Goal: Task Accomplishment & Management: Complete application form

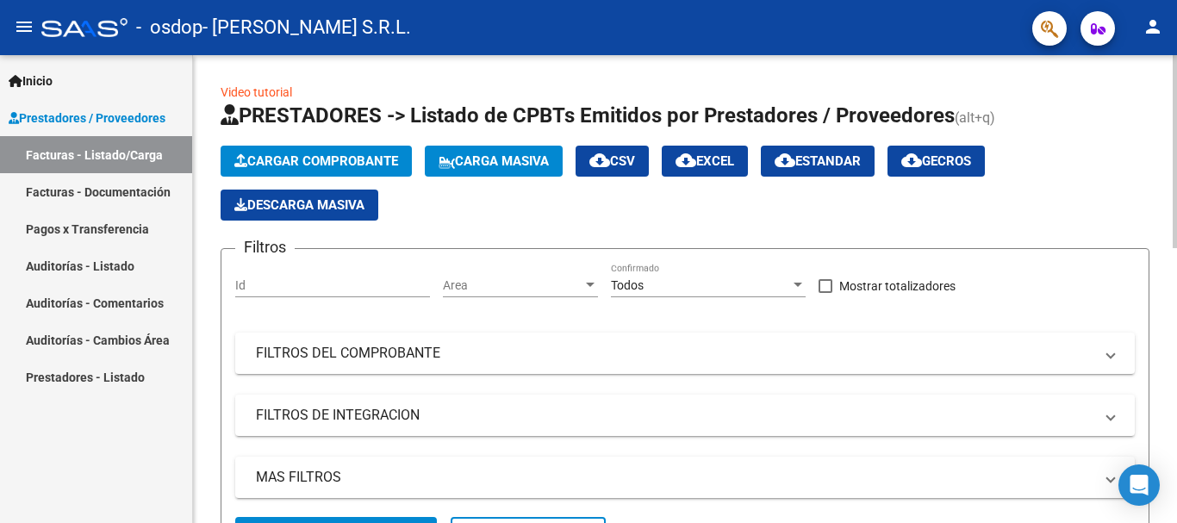
click at [337, 160] on span "Cargar Comprobante" at bounding box center [316, 161] width 164 height 16
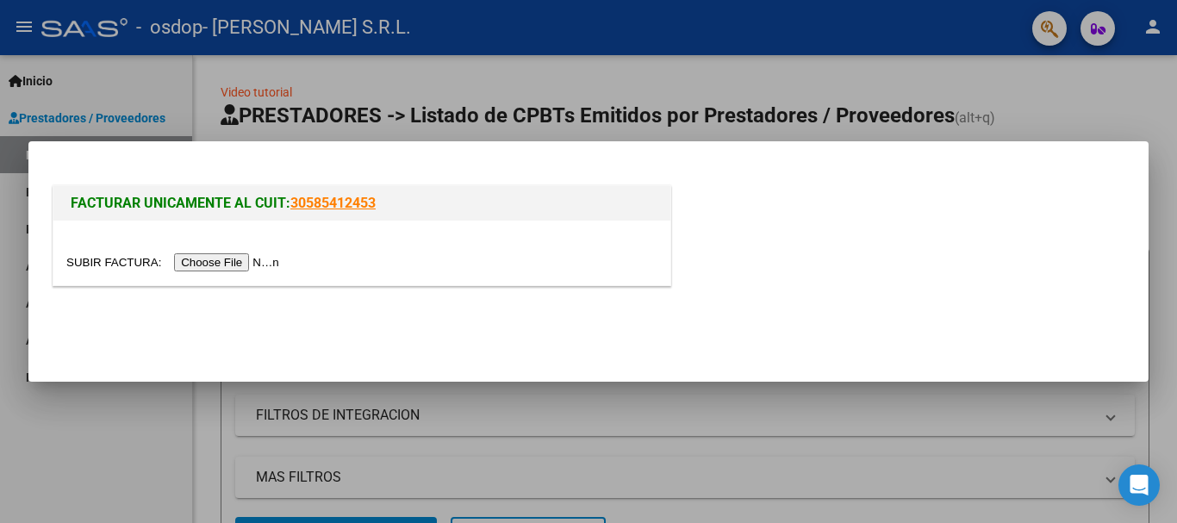
click at [253, 265] on input "file" at bounding box center [175, 262] width 218 height 18
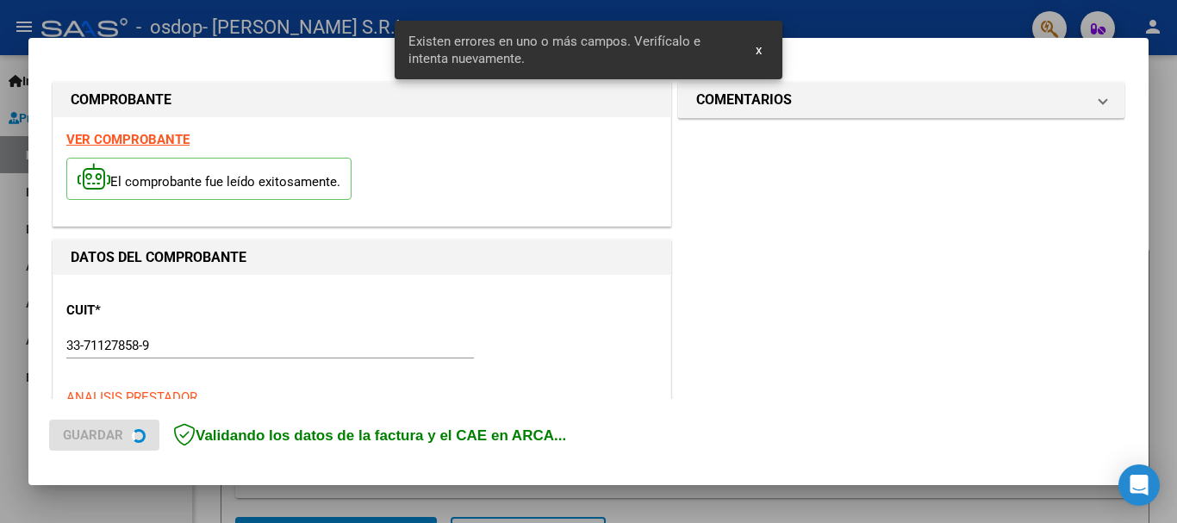
scroll to position [430, 0]
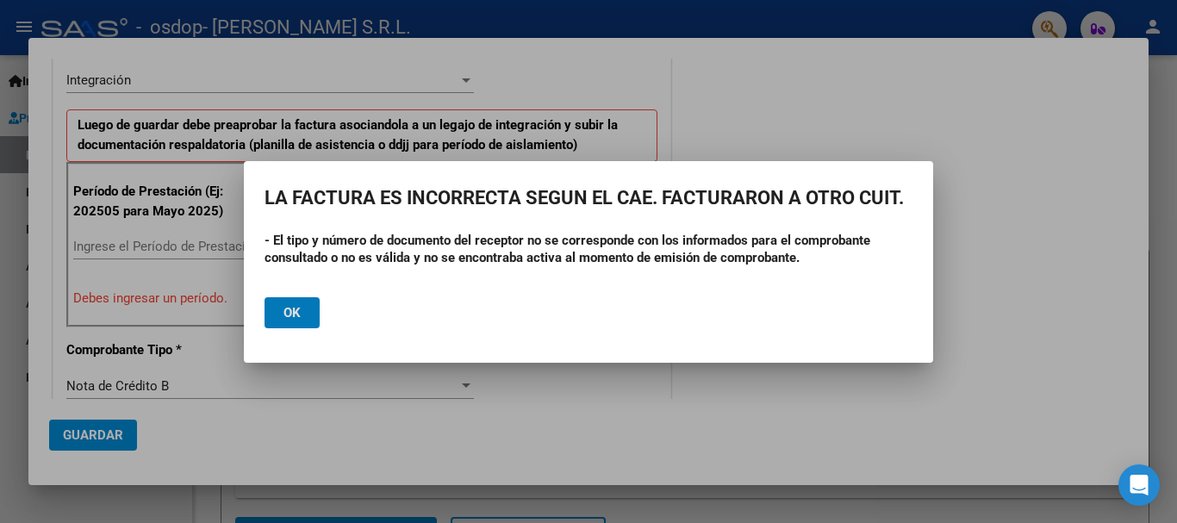
click at [974, 323] on div at bounding box center [588, 261] width 1177 height 523
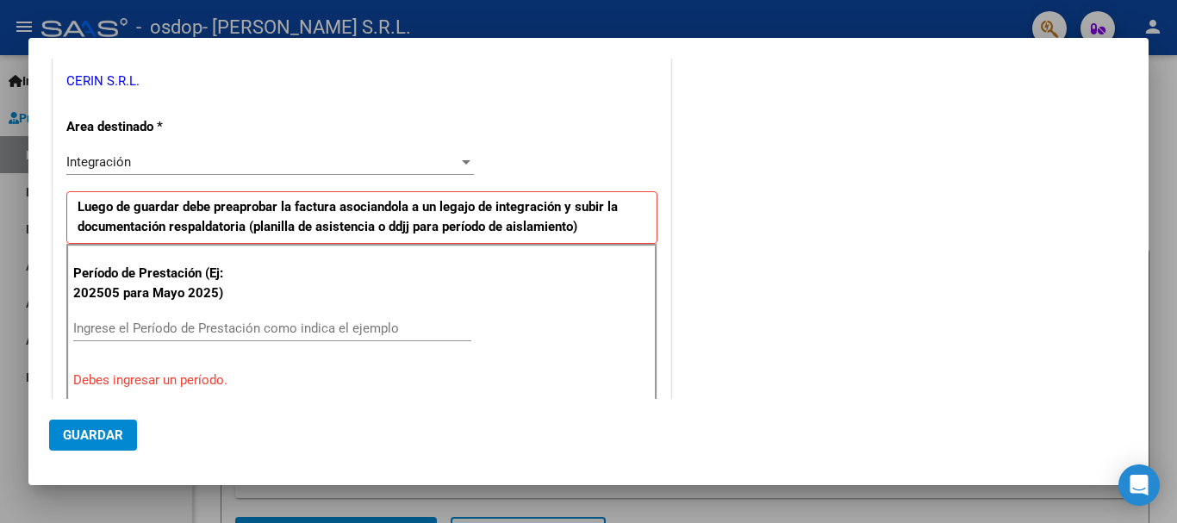
scroll to position [352, 0]
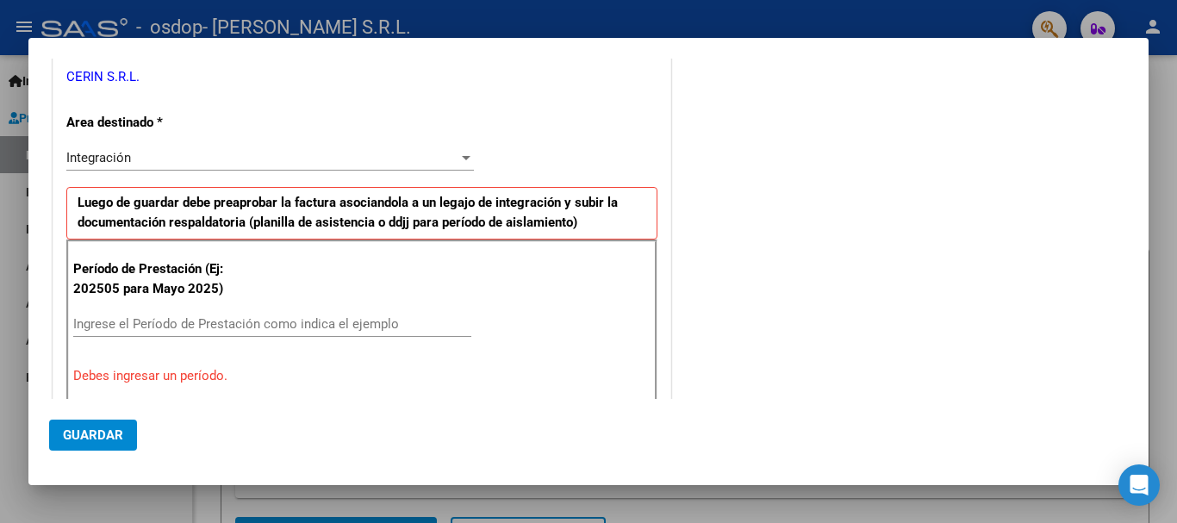
click at [103, 326] on input "Ingrese el Período de Prestación como indica el ejemplo" at bounding box center [272, 324] width 398 height 16
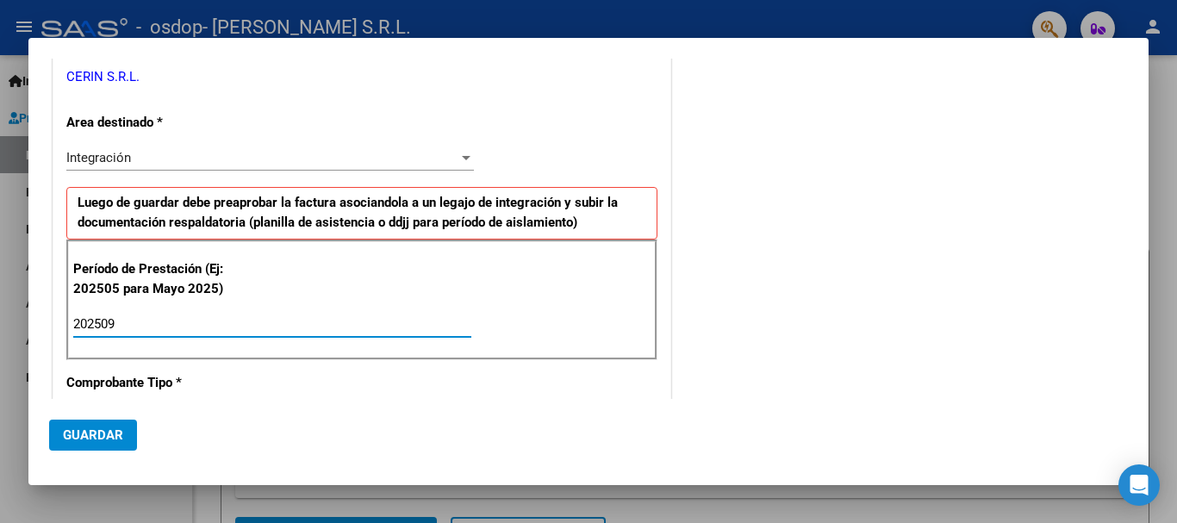
type input "202509"
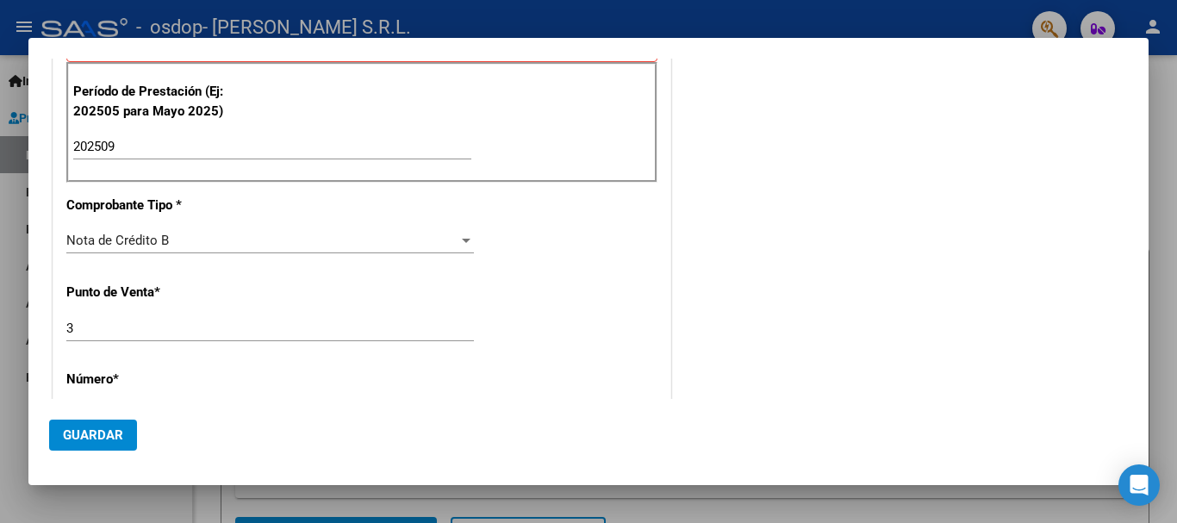
scroll to position [547, 0]
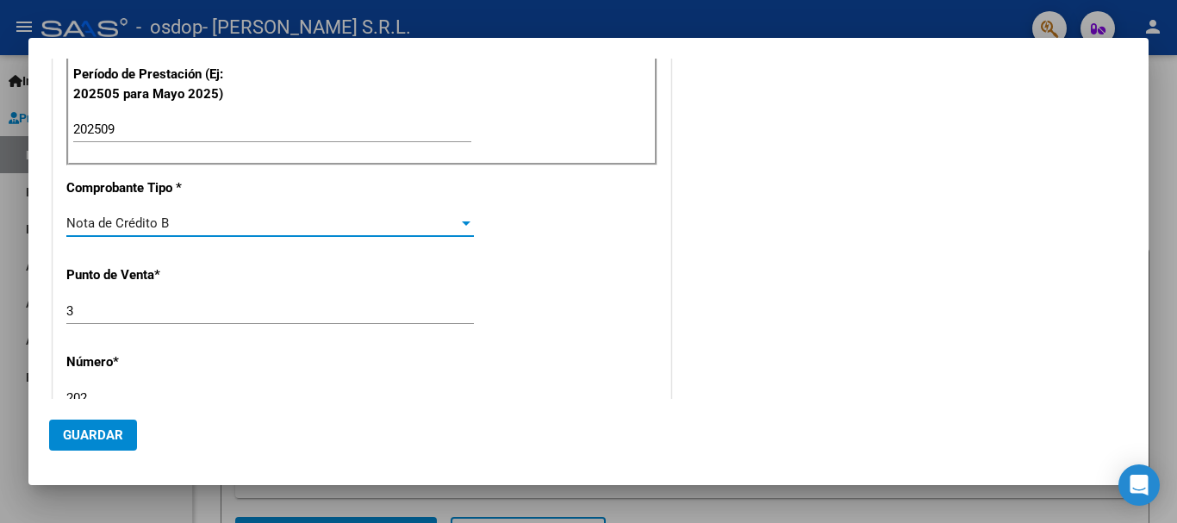
click at [464, 227] on div at bounding box center [466, 223] width 16 height 14
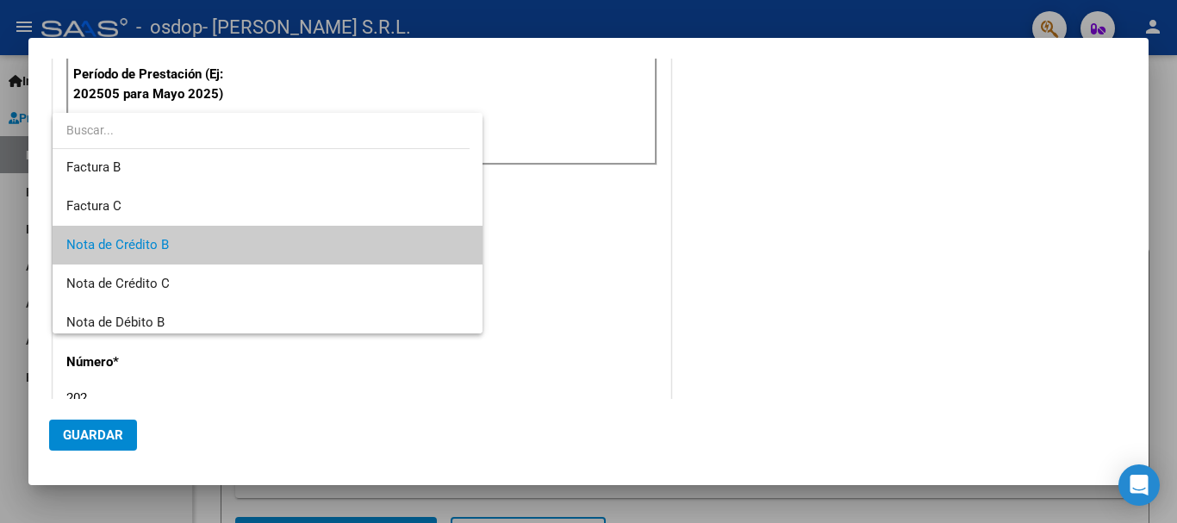
scroll to position [0, 0]
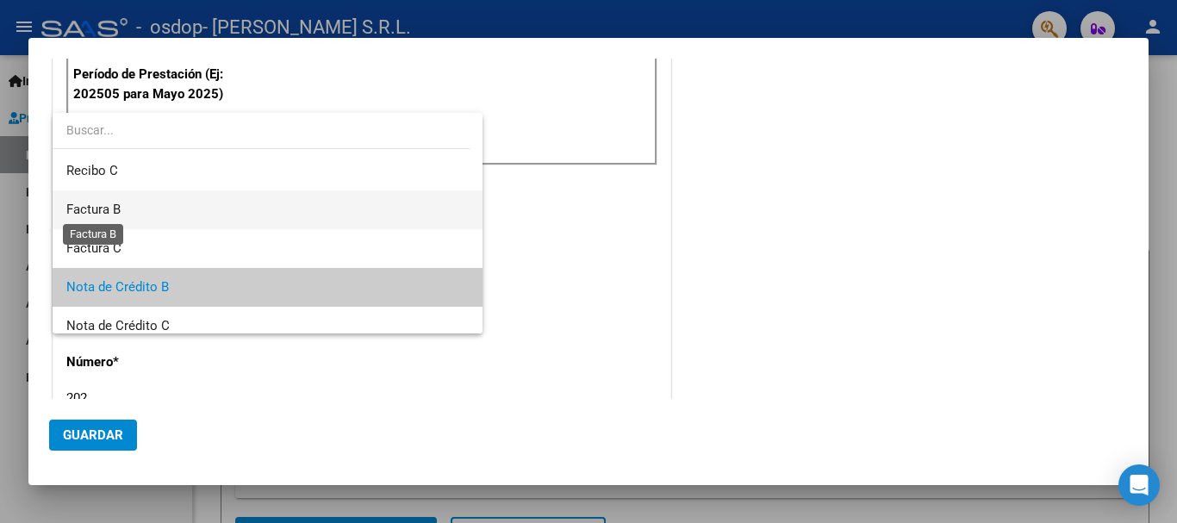
click at [87, 209] on span "Factura B" at bounding box center [93, 210] width 54 height 16
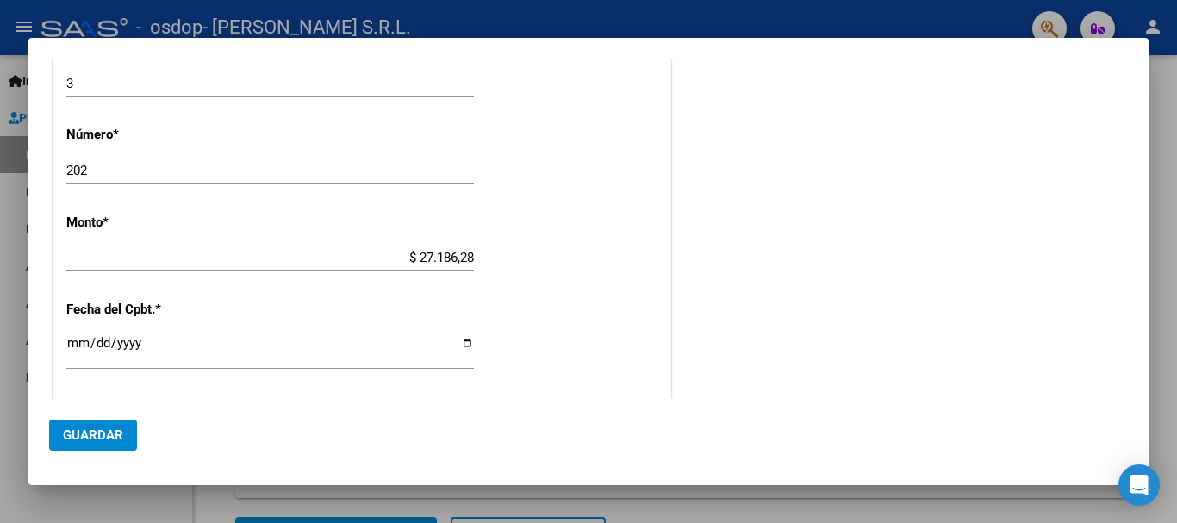
scroll to position [770, 0]
drag, startPoint x: 1134, startPoint y: 268, endPoint x: 120, endPoint y: 85, distance: 1030.5
click at [120, 85] on input "3" at bounding box center [270, 88] width 408 height 16
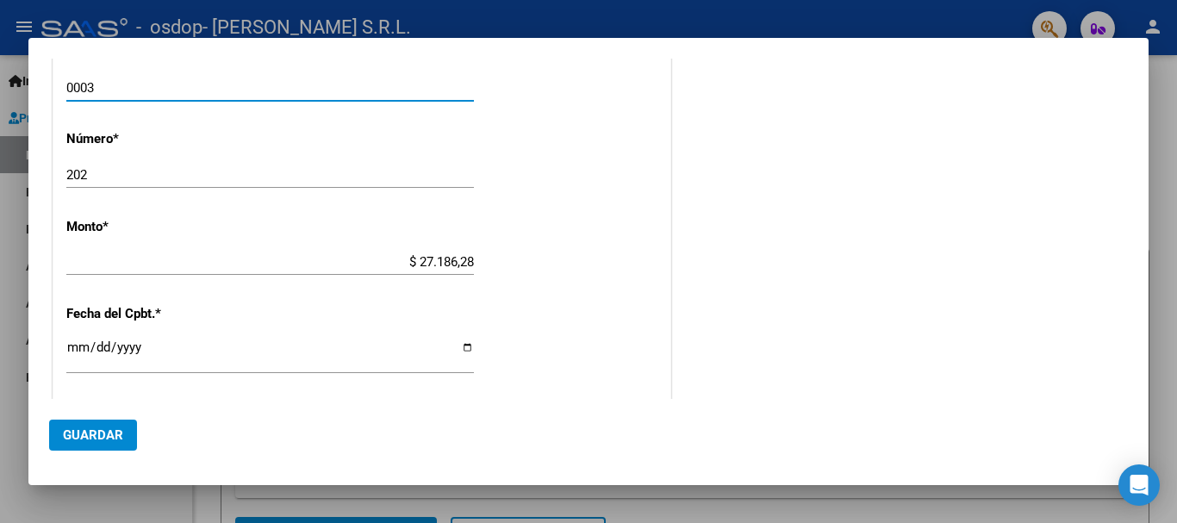
type input "0003"
click at [139, 171] on input "202" at bounding box center [270, 175] width 408 height 16
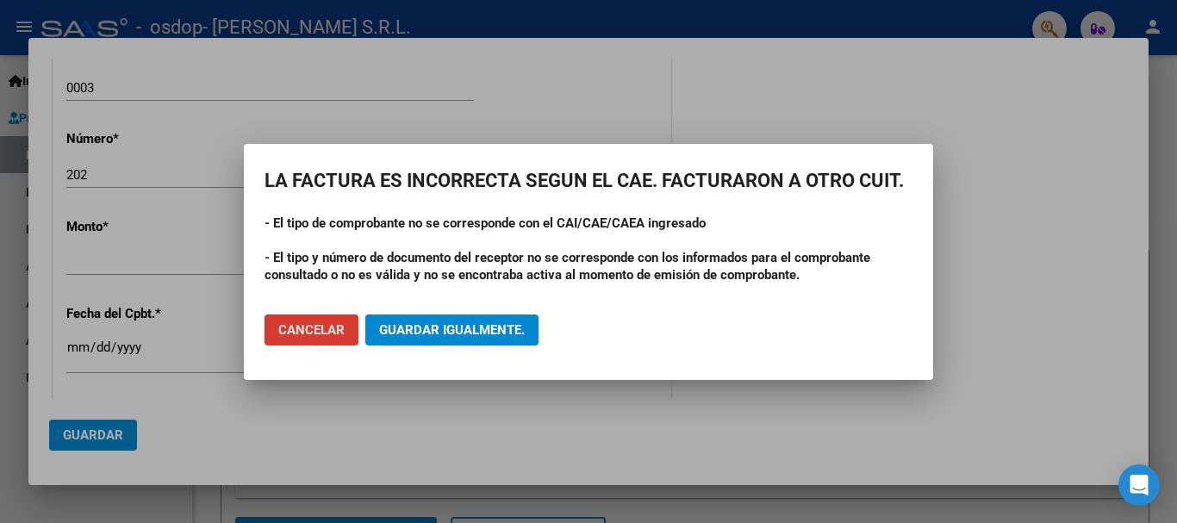
click at [971, 290] on div at bounding box center [588, 261] width 1177 height 523
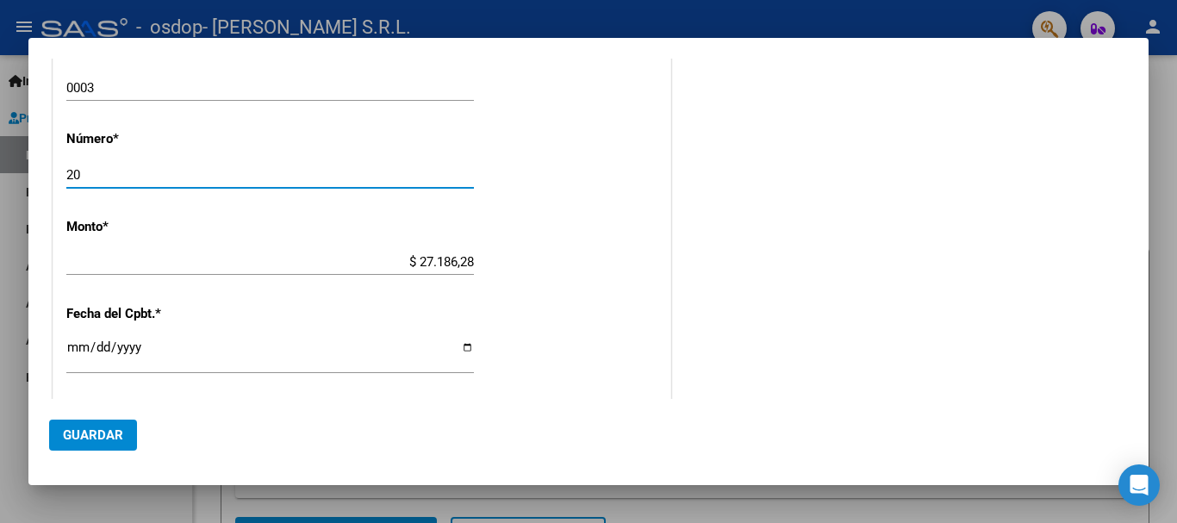
type input "2"
type input "00004295"
click at [471, 265] on app-form-text-field "Monto * $ 27.186,28 [GEOGRAPHIC_DATA]" at bounding box center [276, 245] width 421 height 52
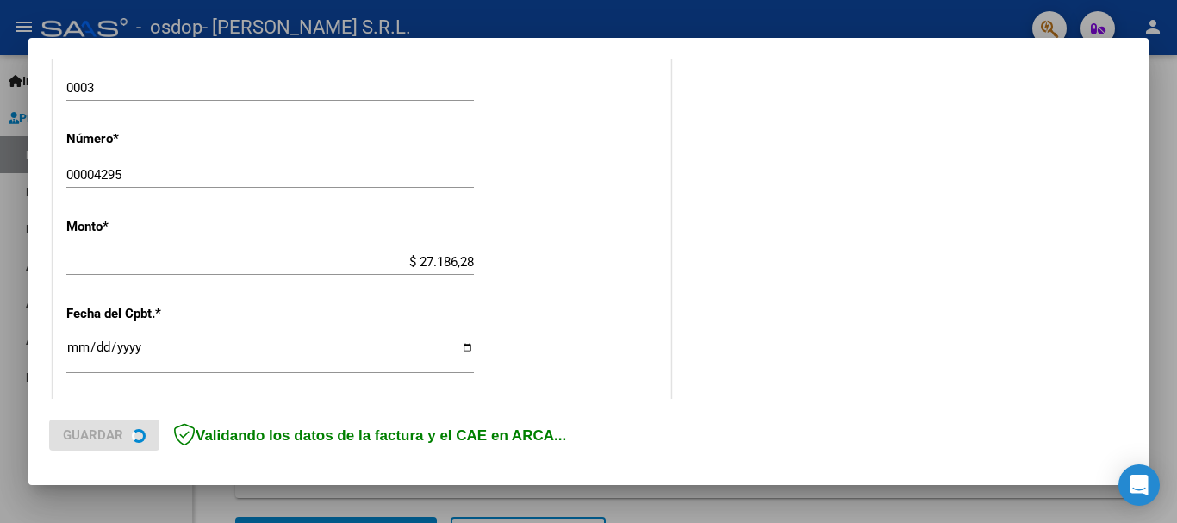
click at [466, 259] on div "COMPROBANTE VER COMPROBANTE El comprobante fue leído exitosamente. DATOS DEL CO…" at bounding box center [588, 261] width 1177 height 523
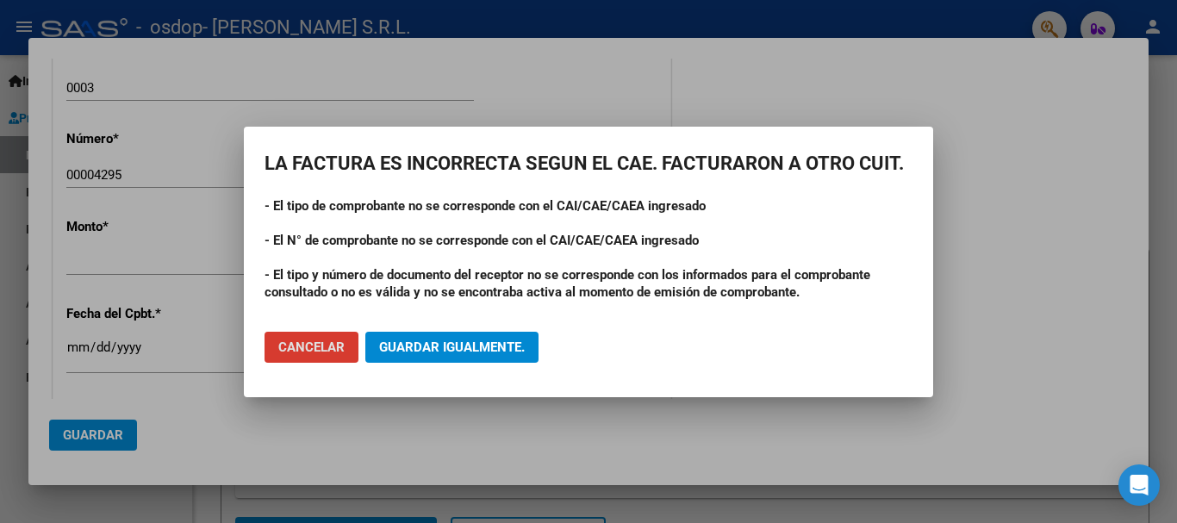
click at [985, 322] on div at bounding box center [588, 261] width 1177 height 523
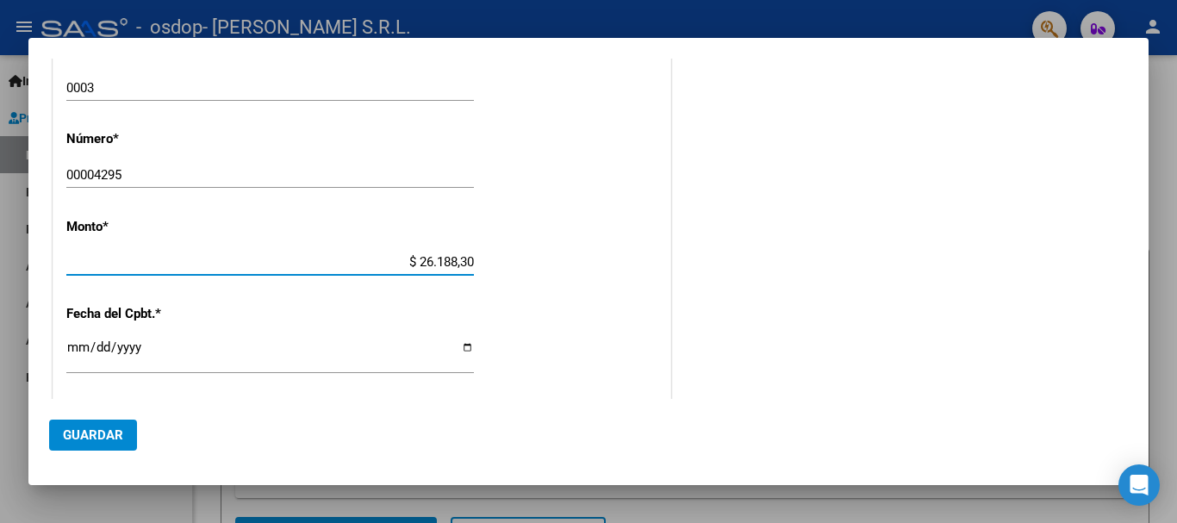
type input "$ 261.883,04"
click at [150, 342] on input "[DATE]" at bounding box center [270, 354] width 408 height 28
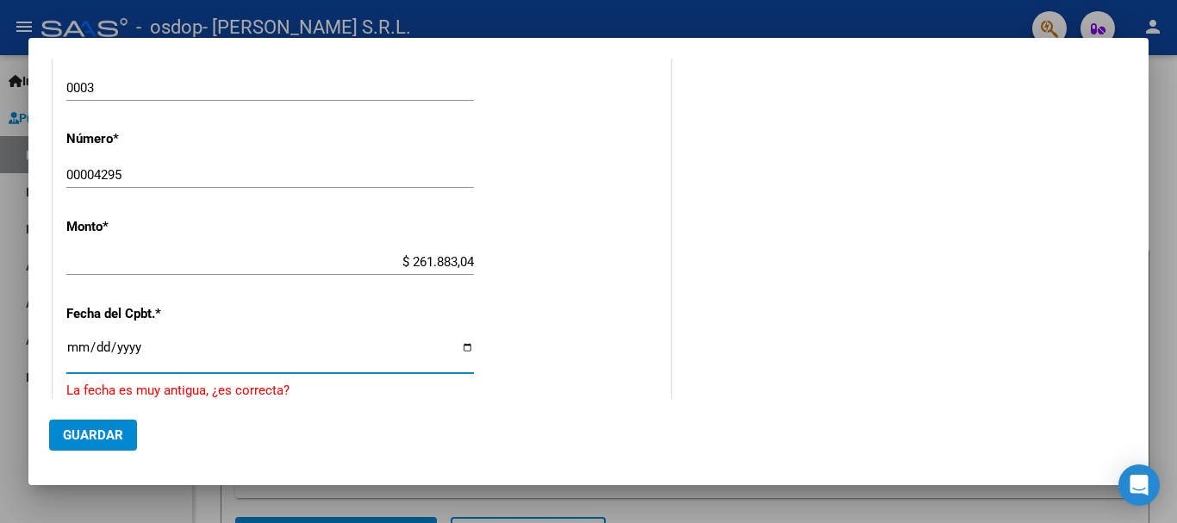
type input "[DATE]"
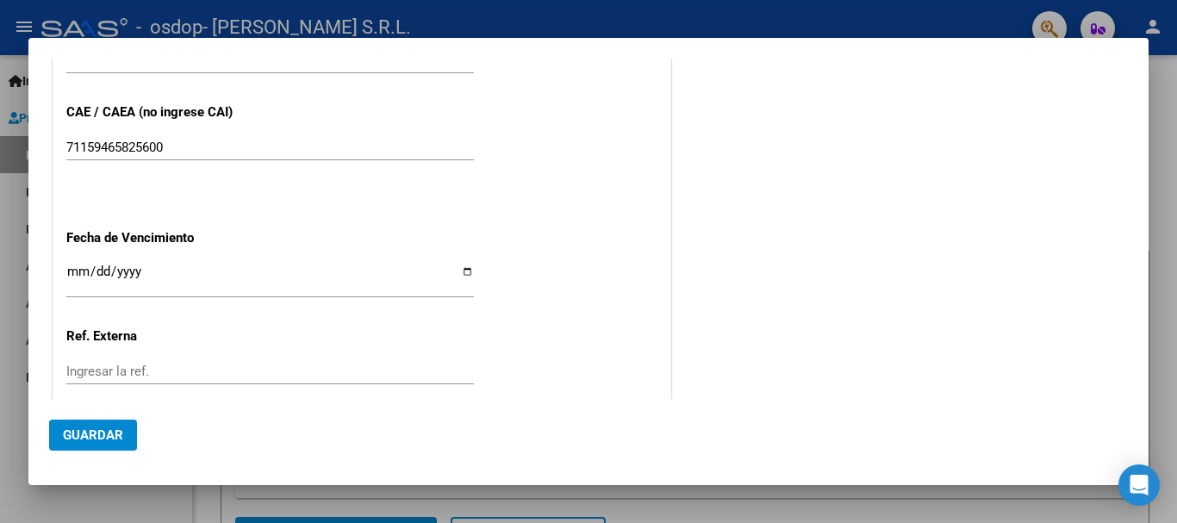
scroll to position [1012, 0]
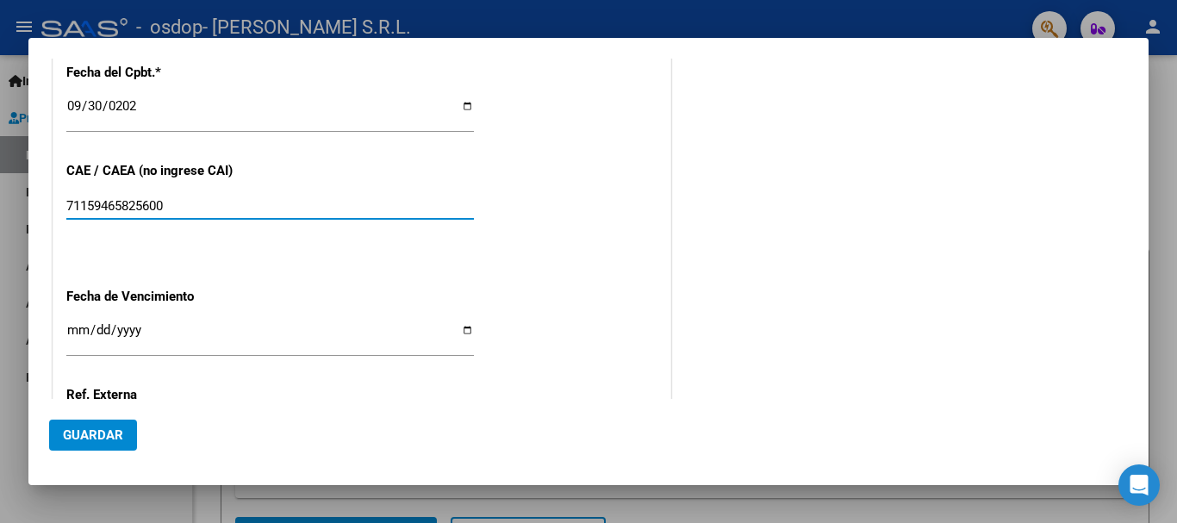
click at [184, 201] on input "71159465825600" at bounding box center [270, 206] width 408 height 16
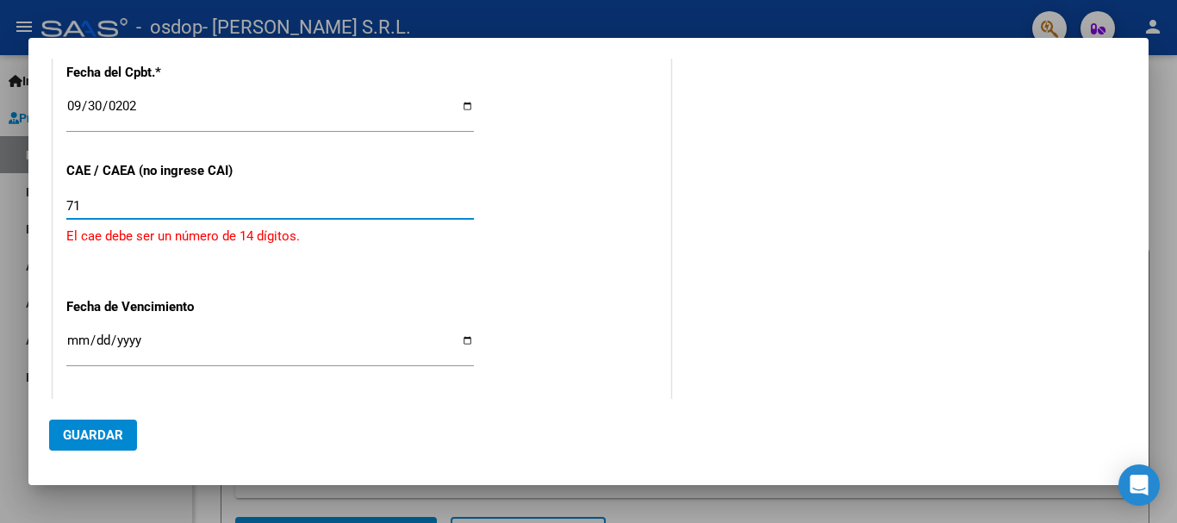
type input "7"
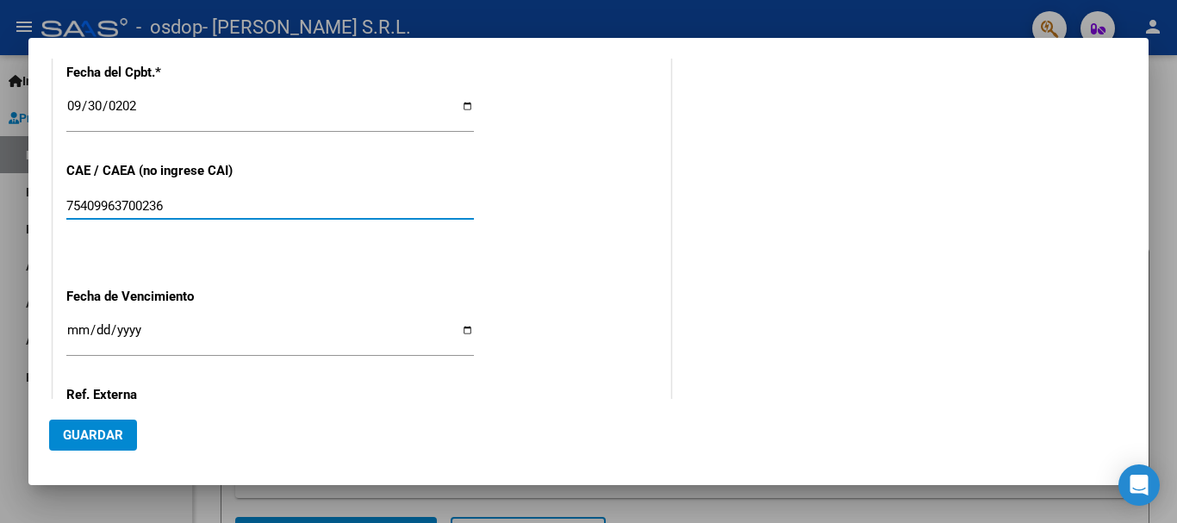
type input "75409963700236"
click at [465, 332] on input "Ingresar la fecha" at bounding box center [270, 337] width 408 height 28
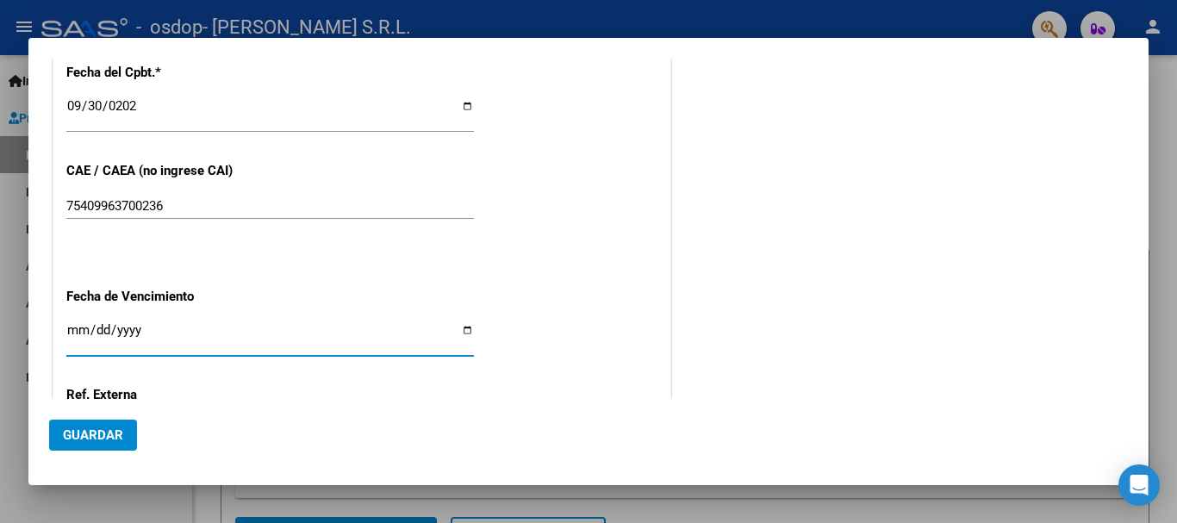
type input "[DATE]"
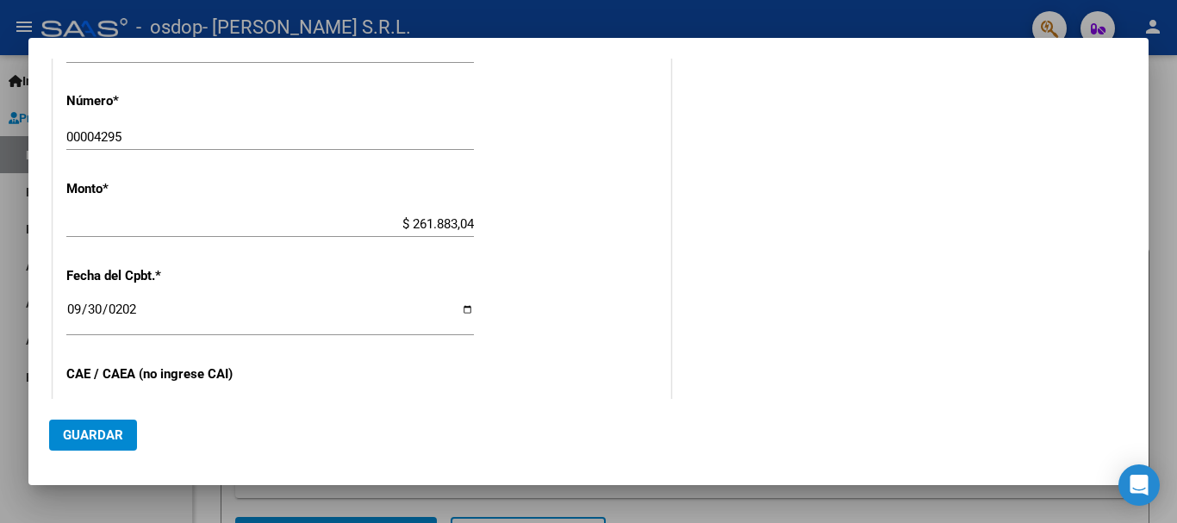
scroll to position [1176, 0]
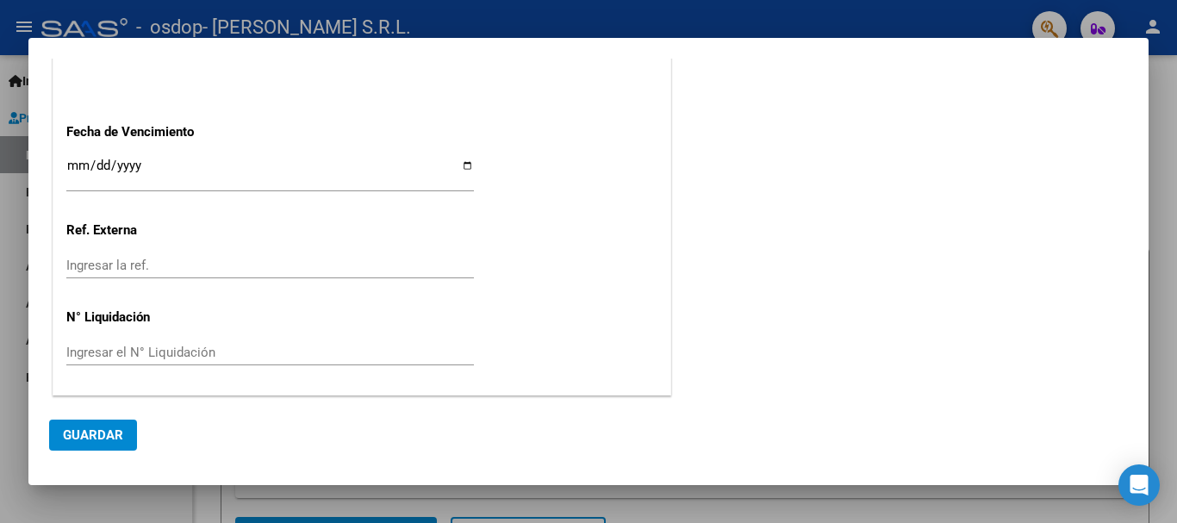
click at [66, 435] on span "Guardar" at bounding box center [93, 435] width 60 height 16
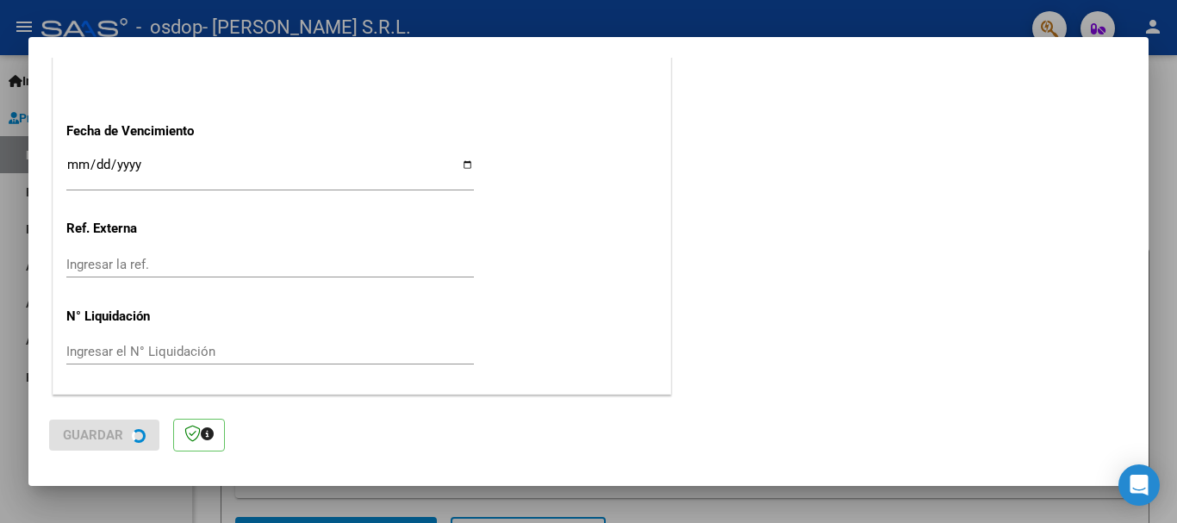
scroll to position [0, 0]
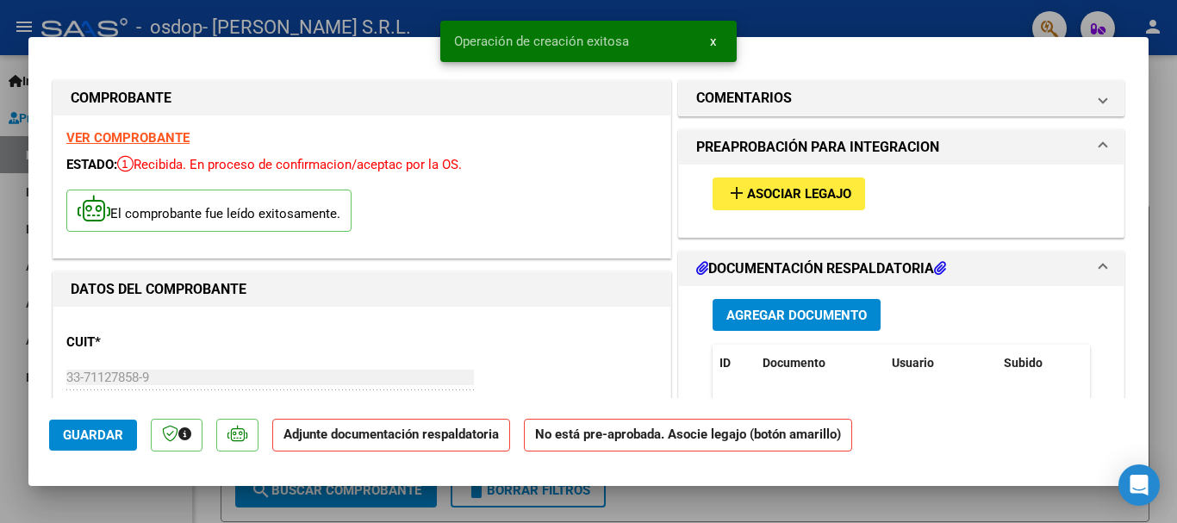
click at [762, 194] on span "Asociar Legajo" at bounding box center [799, 195] width 104 height 16
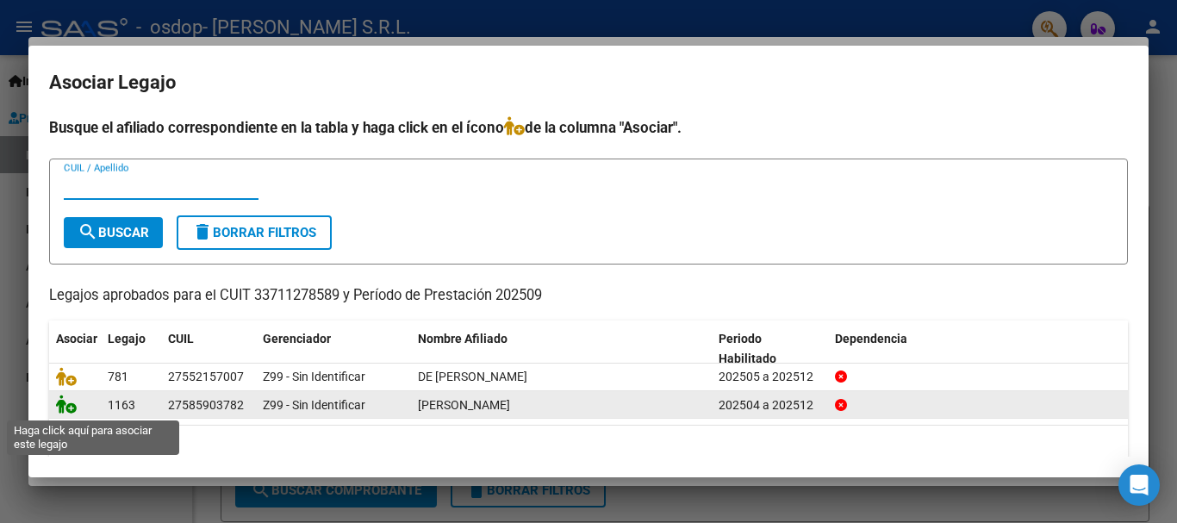
click at [65, 410] on icon at bounding box center [66, 404] width 21 height 19
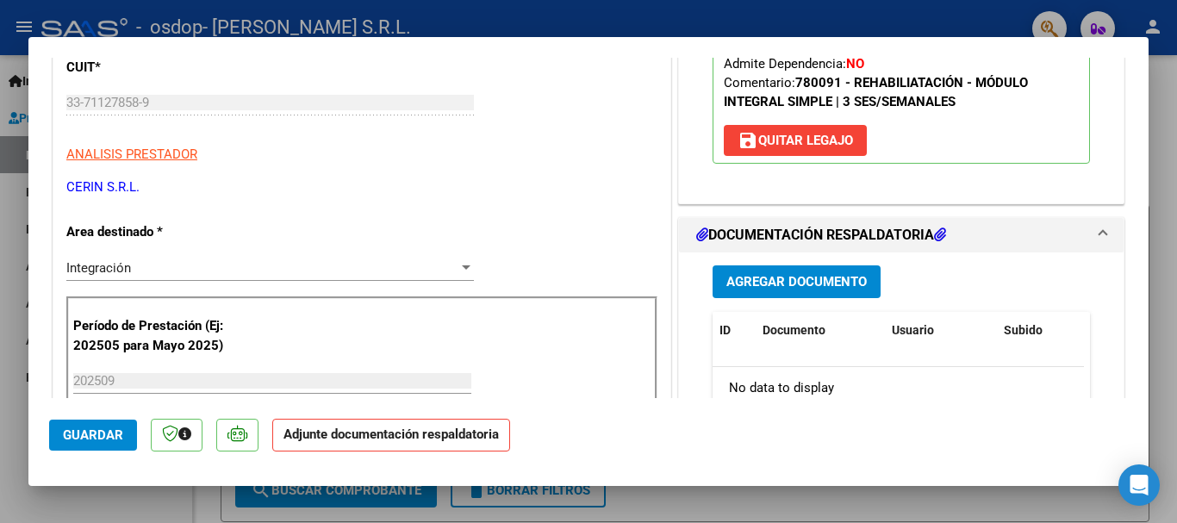
scroll to position [331, 0]
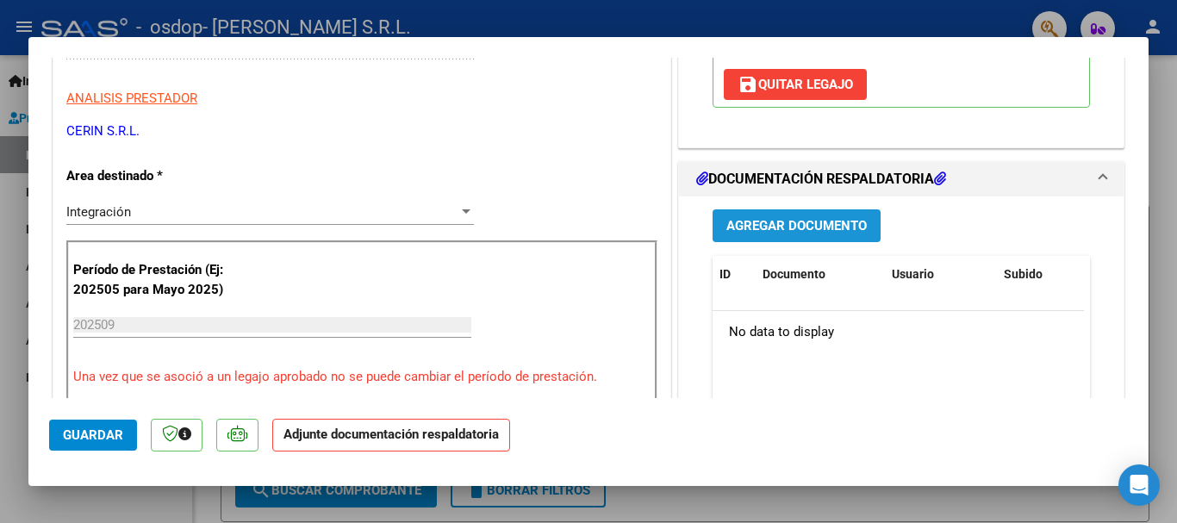
click at [802, 222] on span "Agregar Documento" at bounding box center [796, 227] width 140 height 16
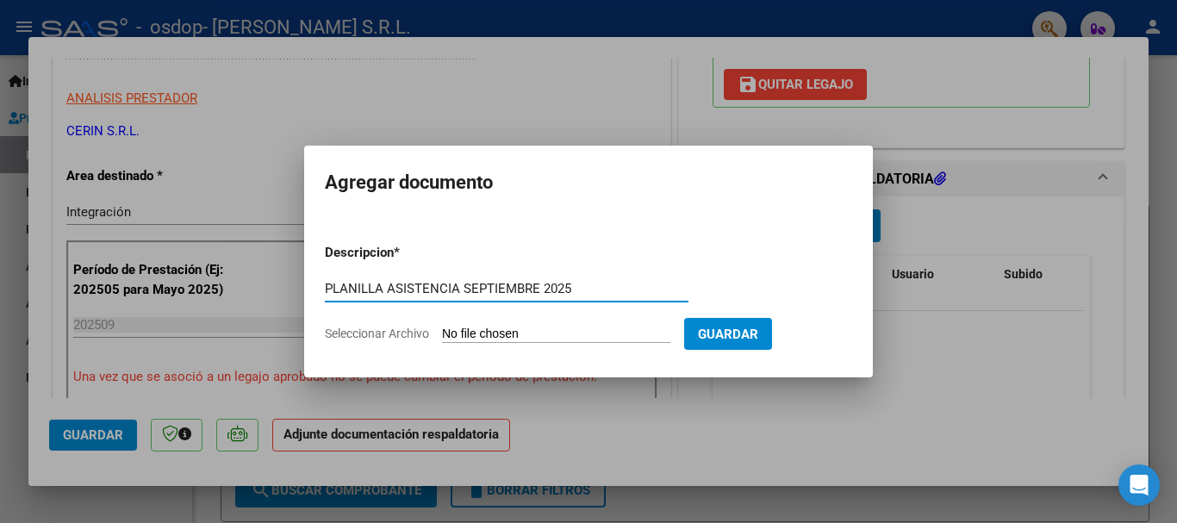
type input "PLANILLA ASISTENCIA SEPTIEMBRE 2025"
click at [491, 333] on input "Seleccionar Archivo" at bounding box center [556, 335] width 228 height 16
type input "C:\fakepath\osdop [PERSON_NAME] asistencia [DATE] [PERSON_NAME].pdf"
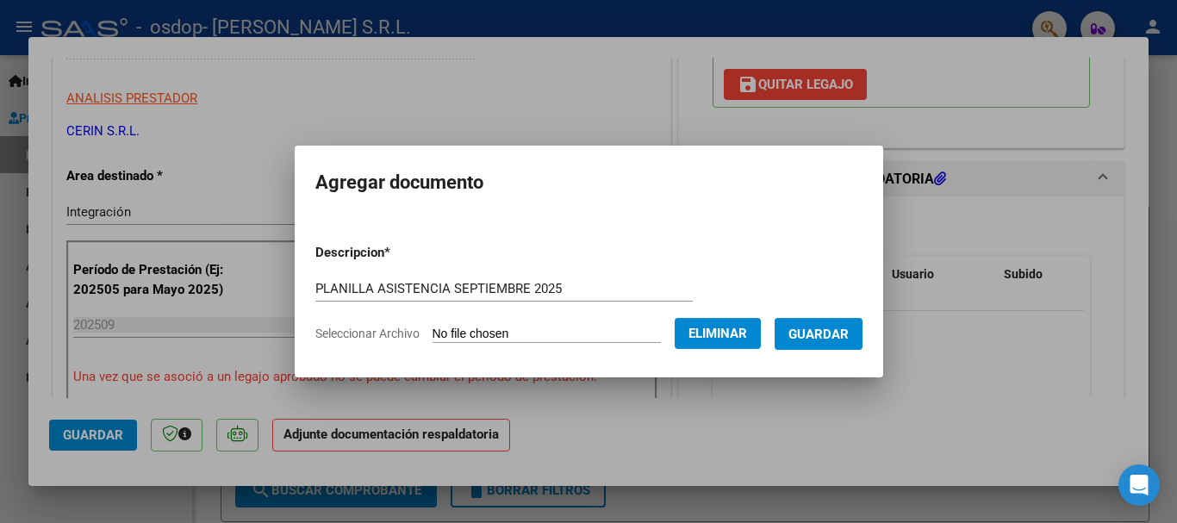
click at [849, 334] on span "Guardar" at bounding box center [818, 335] width 60 height 16
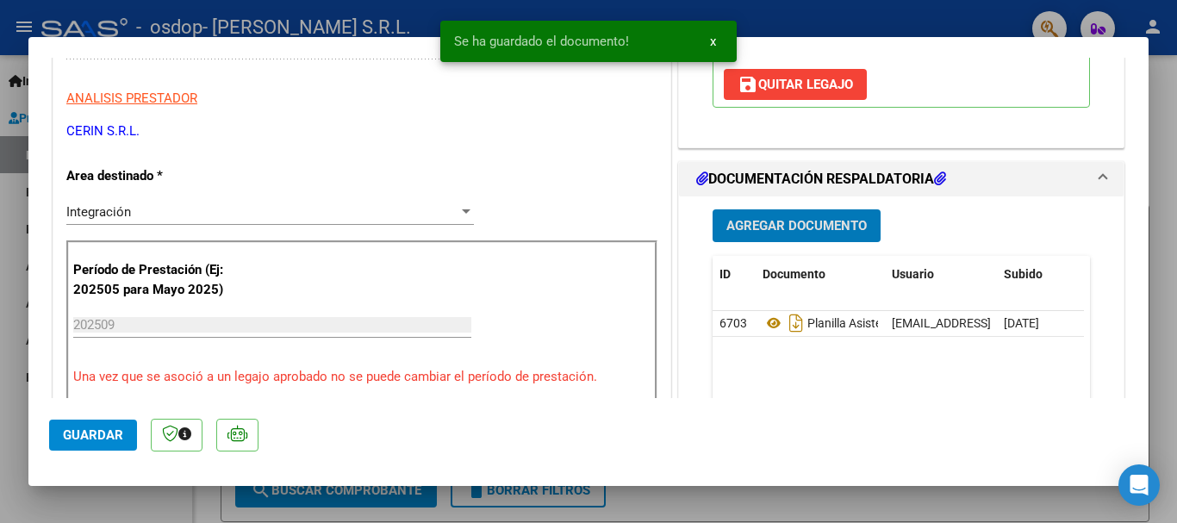
click at [794, 228] on span "Agregar Documento" at bounding box center [796, 227] width 140 height 16
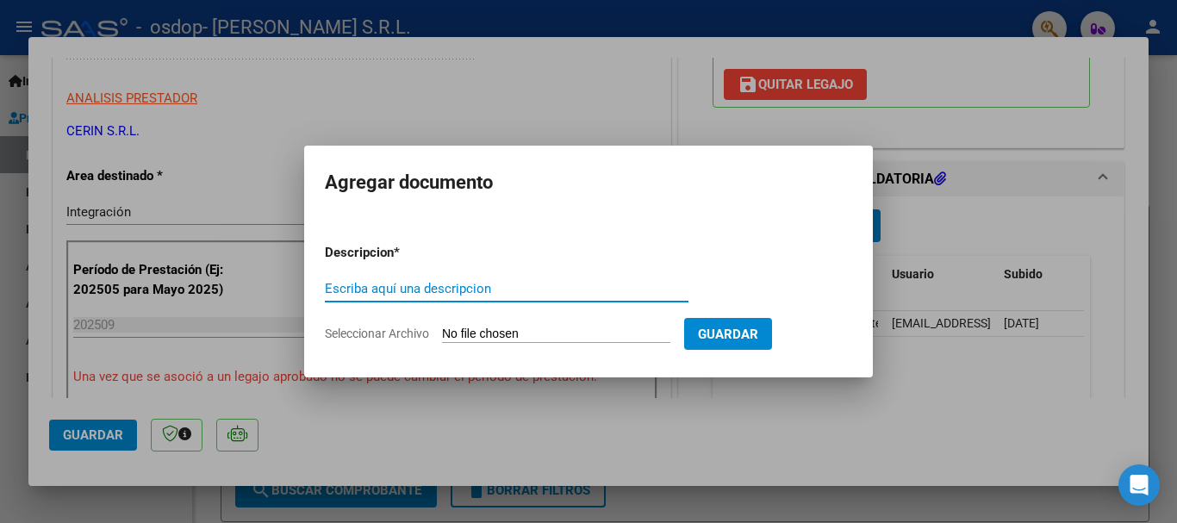
click at [421, 287] on input "Escriba aquí una descripcion" at bounding box center [507, 289] width 364 height 16
type input "AUTORIZACION PRESTACION"
click at [453, 336] on input "Seleccionar Archivo" at bounding box center [556, 335] width 228 height 16
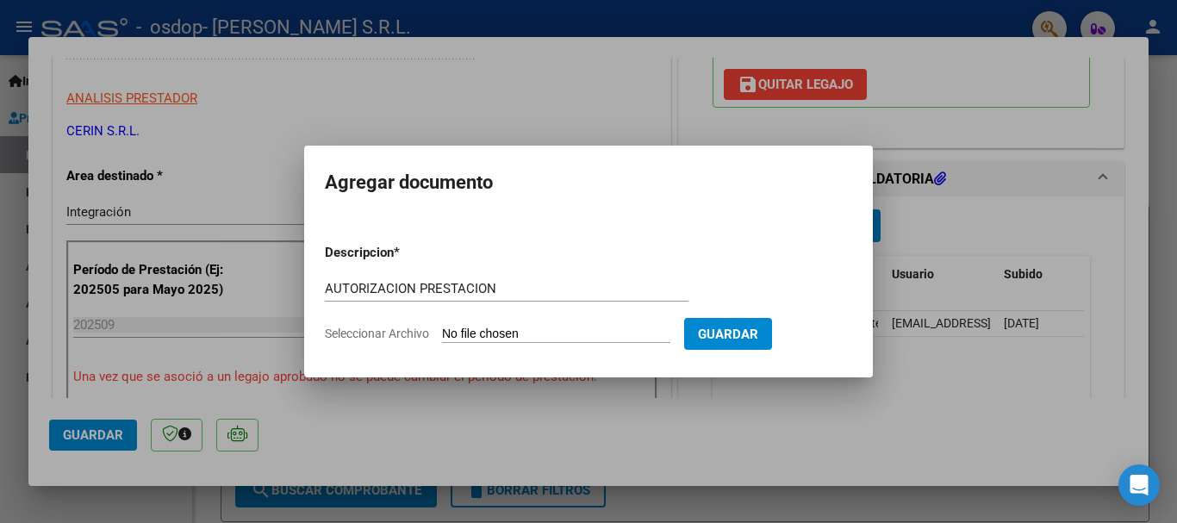
type input "C:\fakepath\AUTORIZACION [PERSON_NAME].pdf"
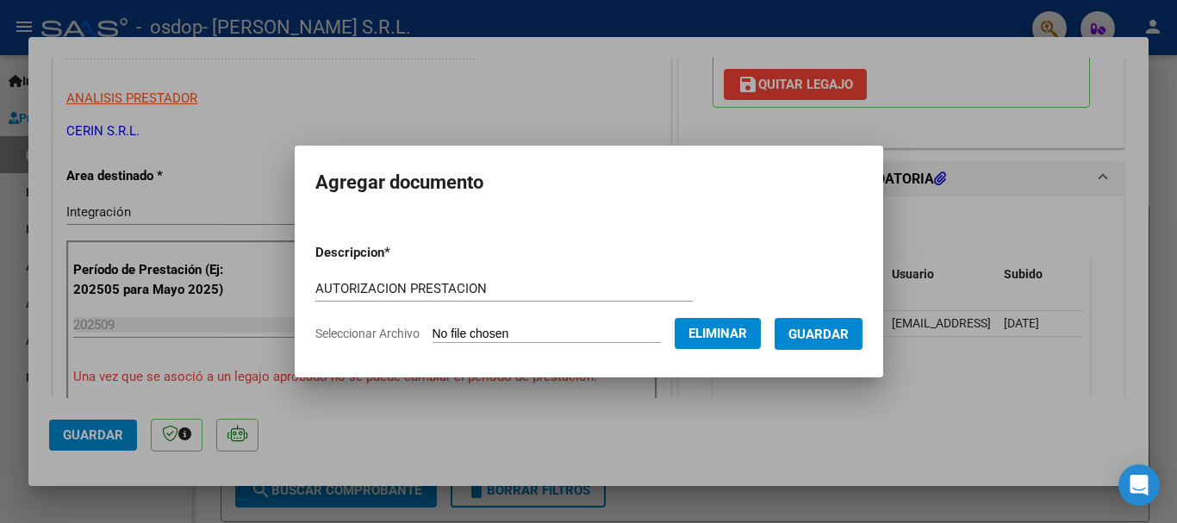
click at [849, 327] on span "Guardar" at bounding box center [818, 335] width 60 height 16
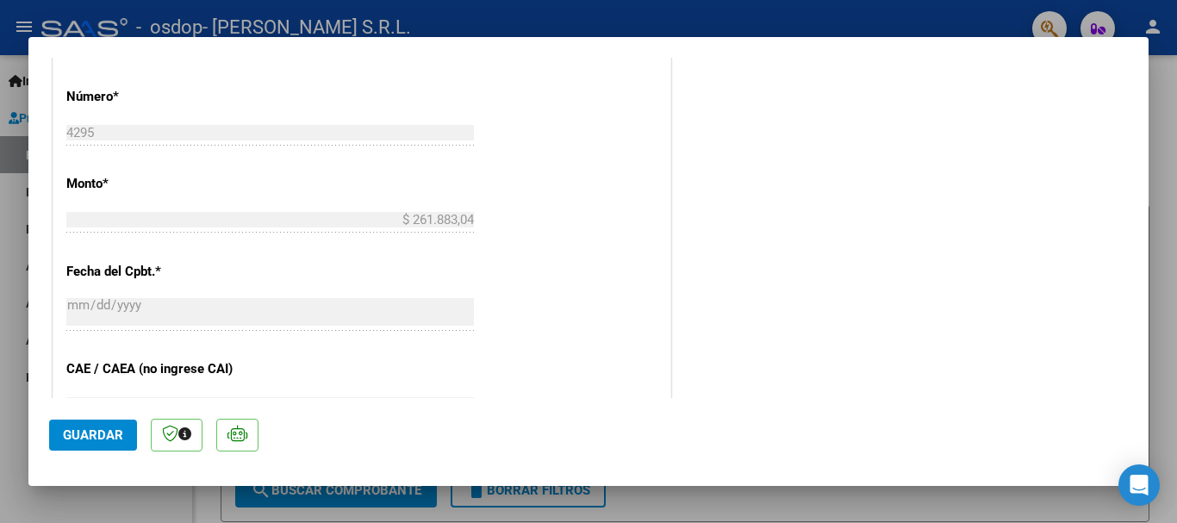
scroll to position [799, 0]
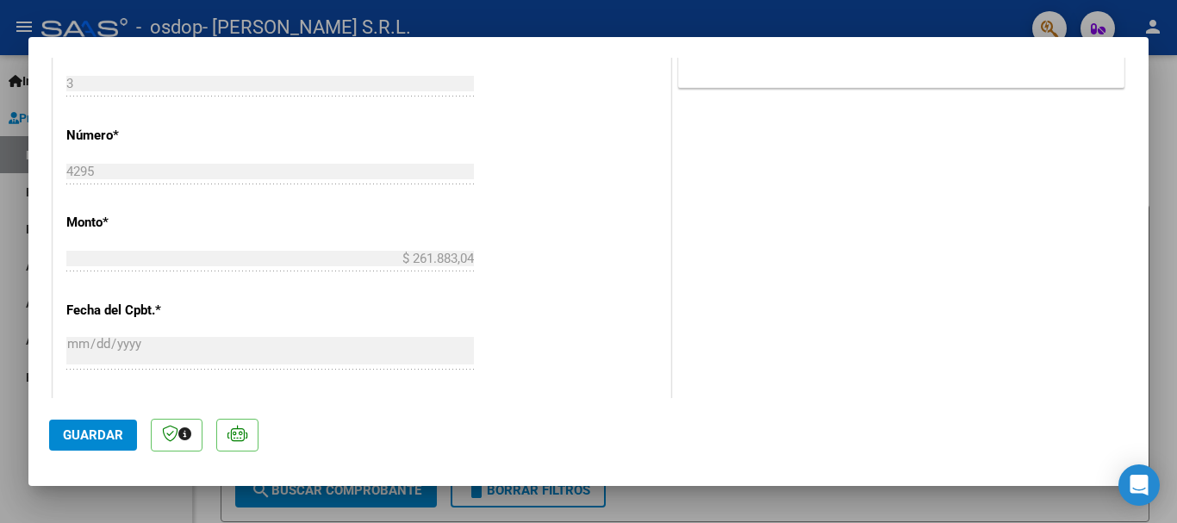
click at [75, 437] on span "Guardar" at bounding box center [93, 435] width 60 height 16
click at [11, 371] on div at bounding box center [588, 261] width 1177 height 523
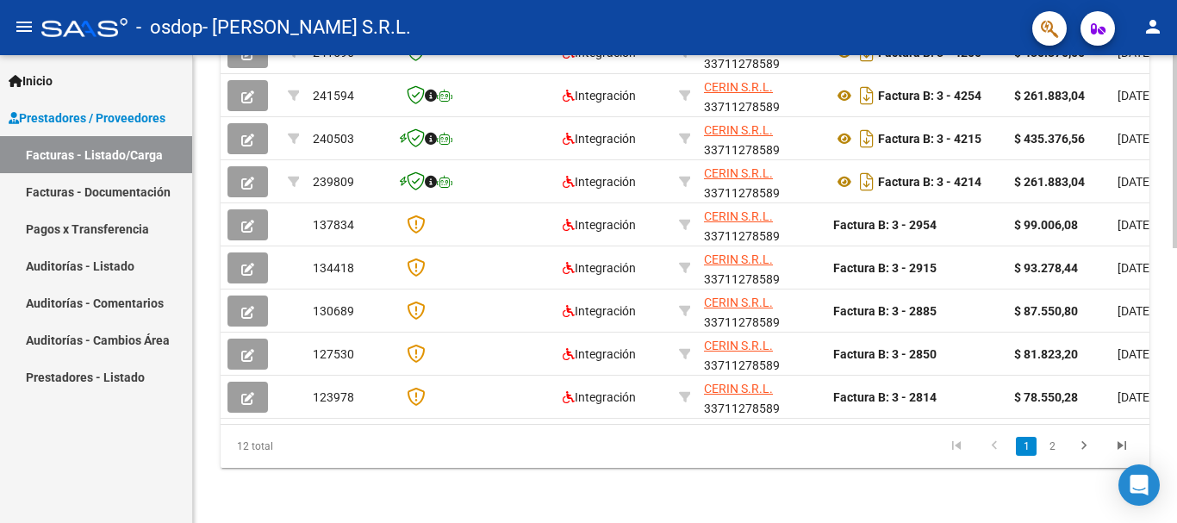
scroll to position [0, 0]
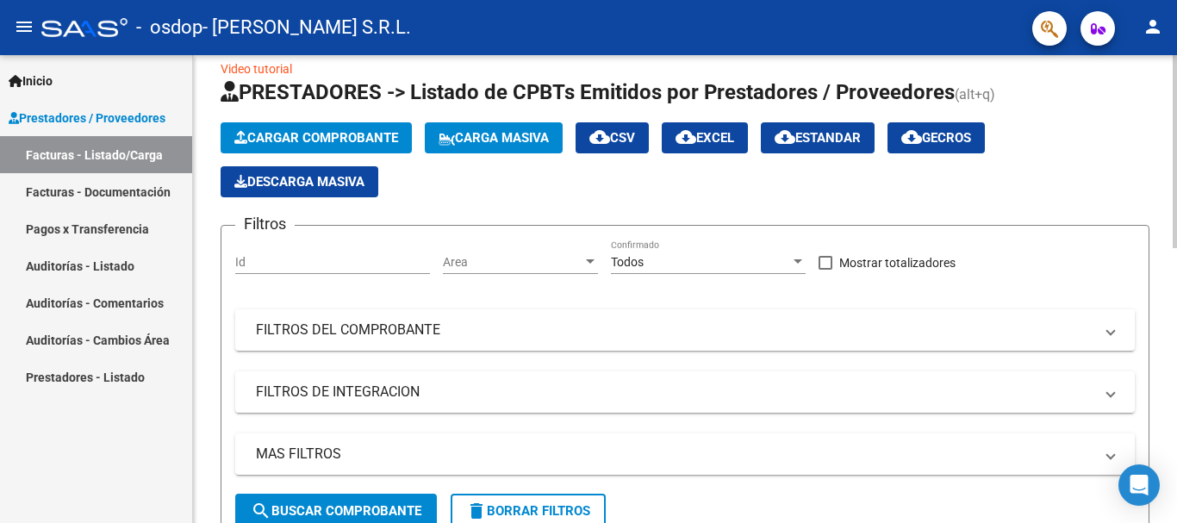
scroll to position [31, 0]
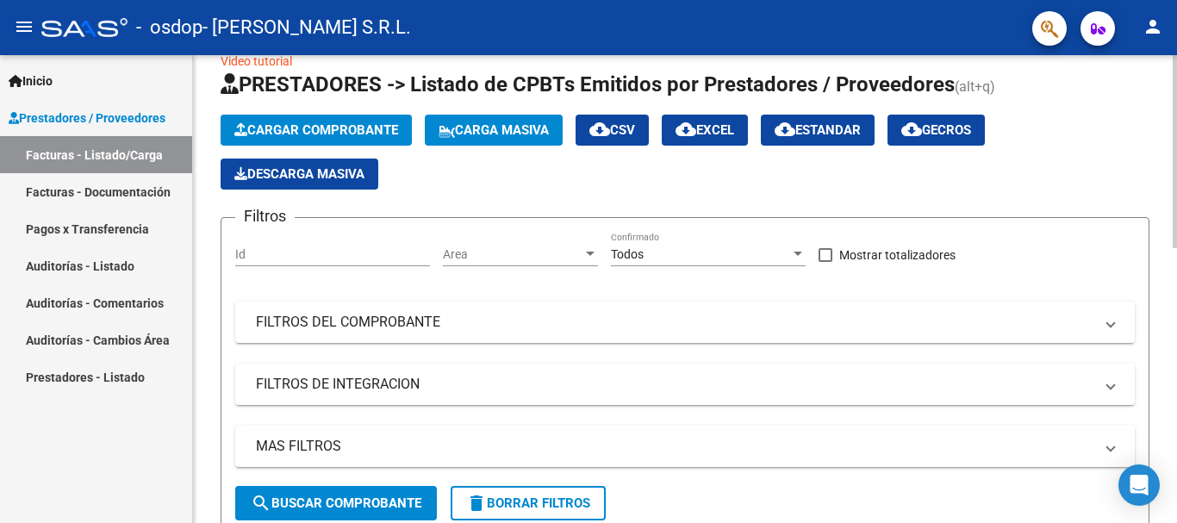
click at [1176, 250] on div at bounding box center [1175, 164] width 4 height 193
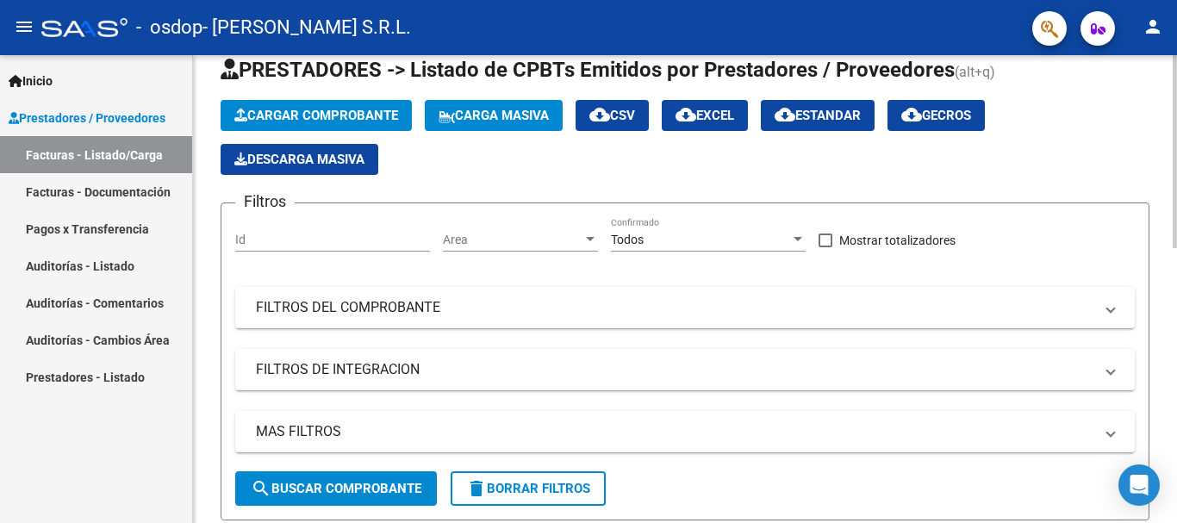
scroll to position [50, 0]
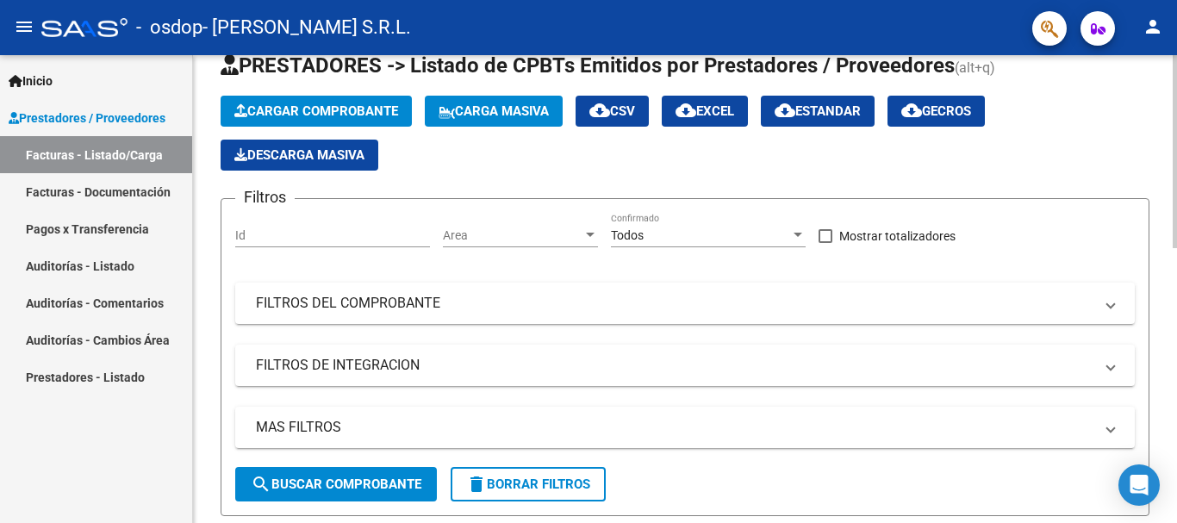
click at [1176, 260] on div at bounding box center [1175, 172] width 4 height 193
click at [1176, 264] on div at bounding box center [1175, 172] width 4 height 193
click at [841, 375] on mat-panel-title "FILTROS DE INTEGRACION" at bounding box center [675, 365] width 838 height 19
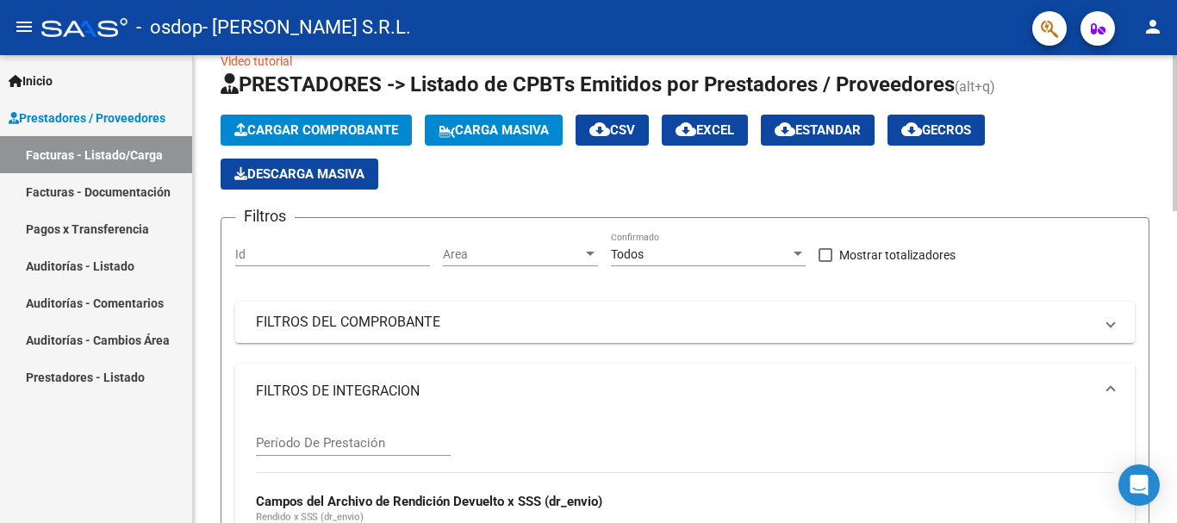
scroll to position [67, 0]
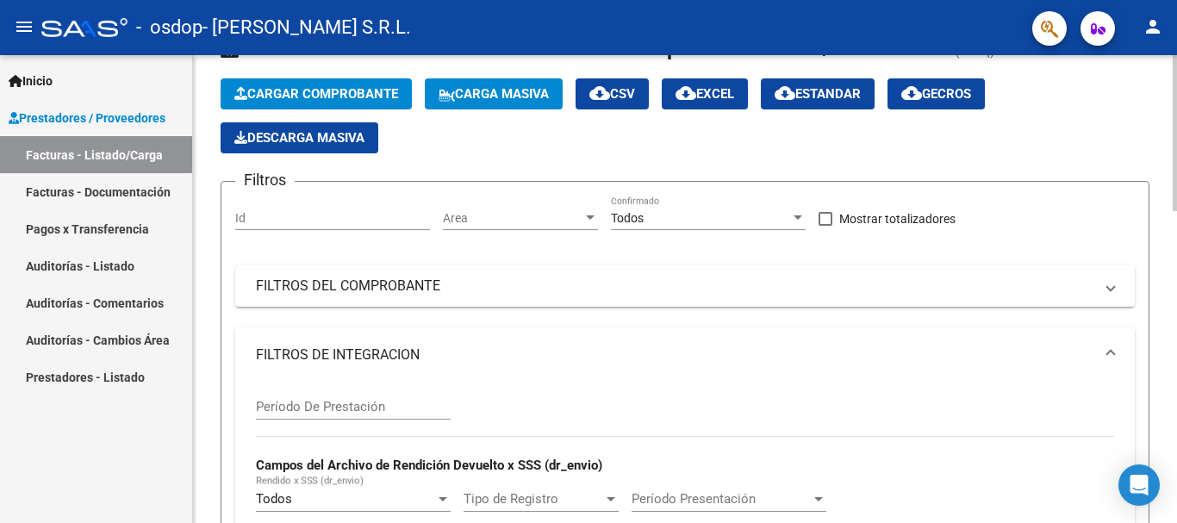
click at [1176, 228] on div at bounding box center [1175, 156] width 4 height 156
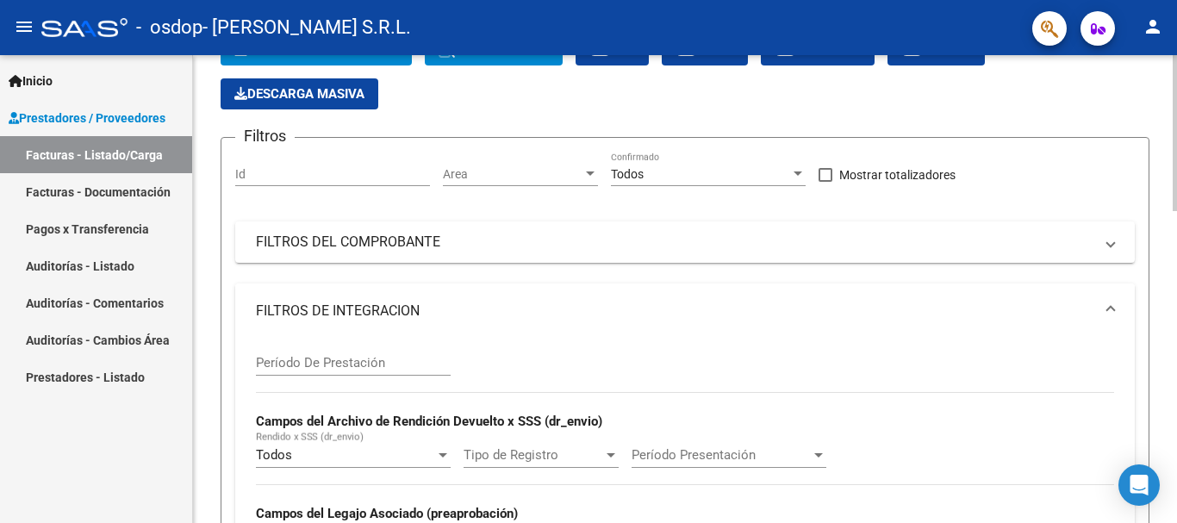
scroll to position [124, 0]
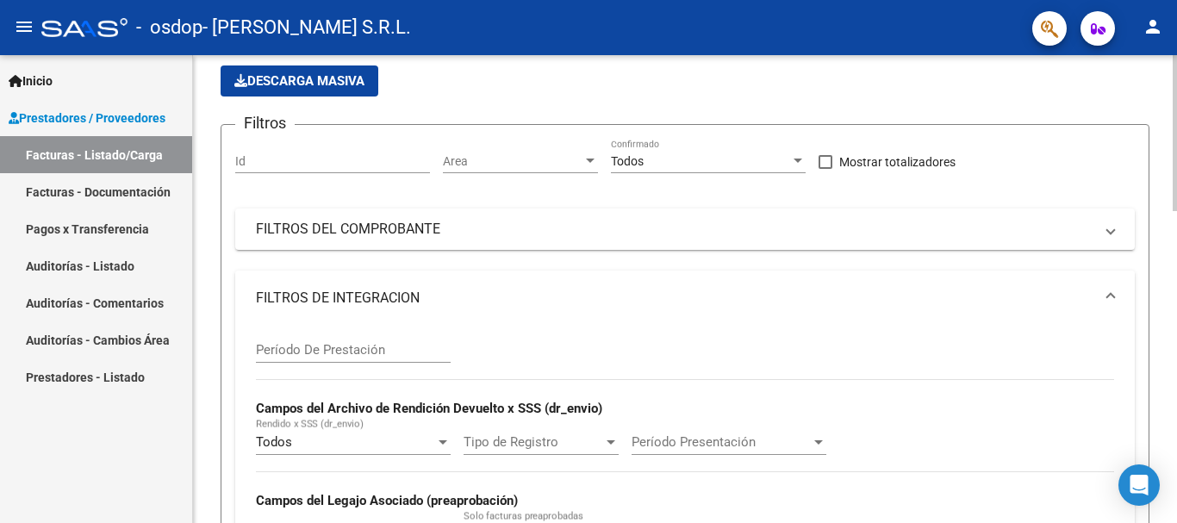
click at [1173, 250] on div at bounding box center [1175, 175] width 4 height 156
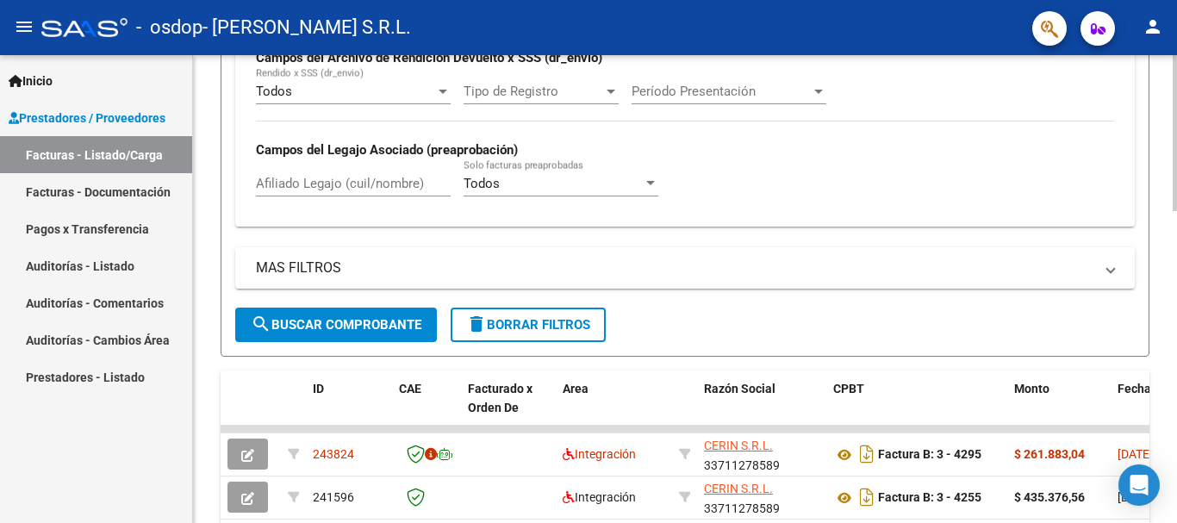
scroll to position [506, 0]
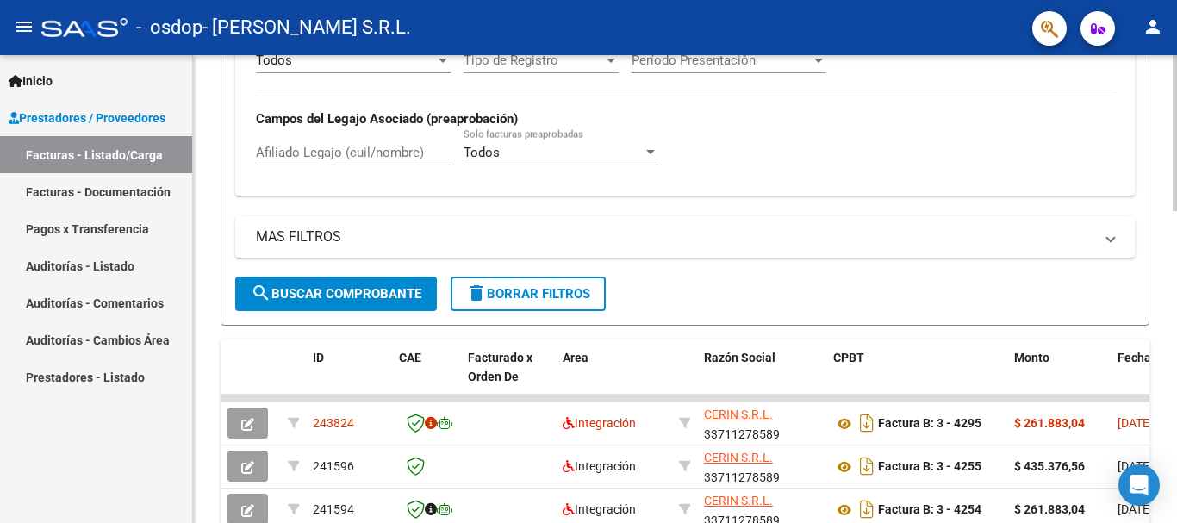
click at [1175, 372] on div at bounding box center [1175, 305] width 4 height 156
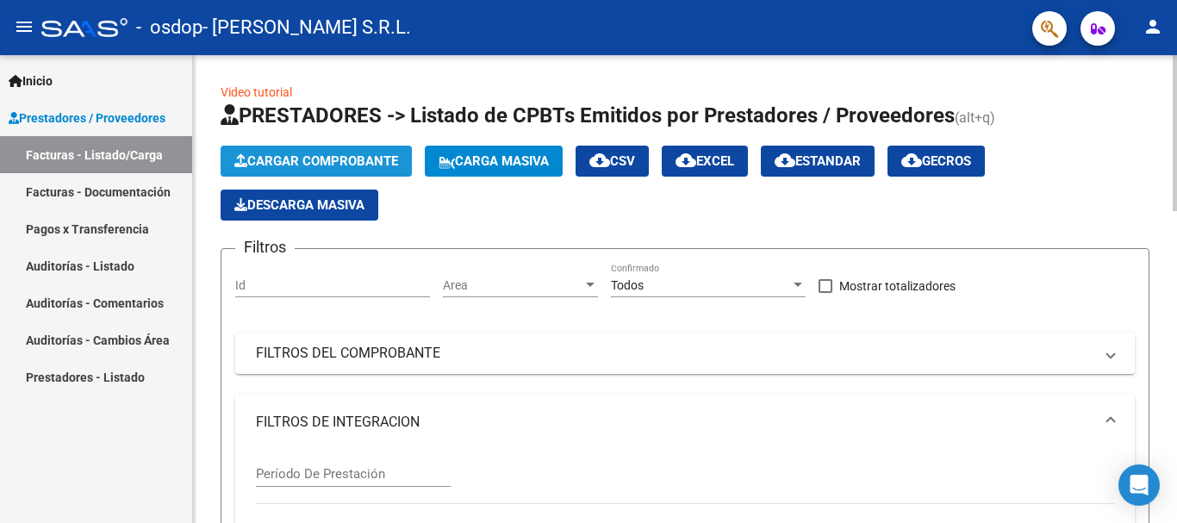
click at [289, 163] on span "Cargar Comprobante" at bounding box center [316, 161] width 164 height 16
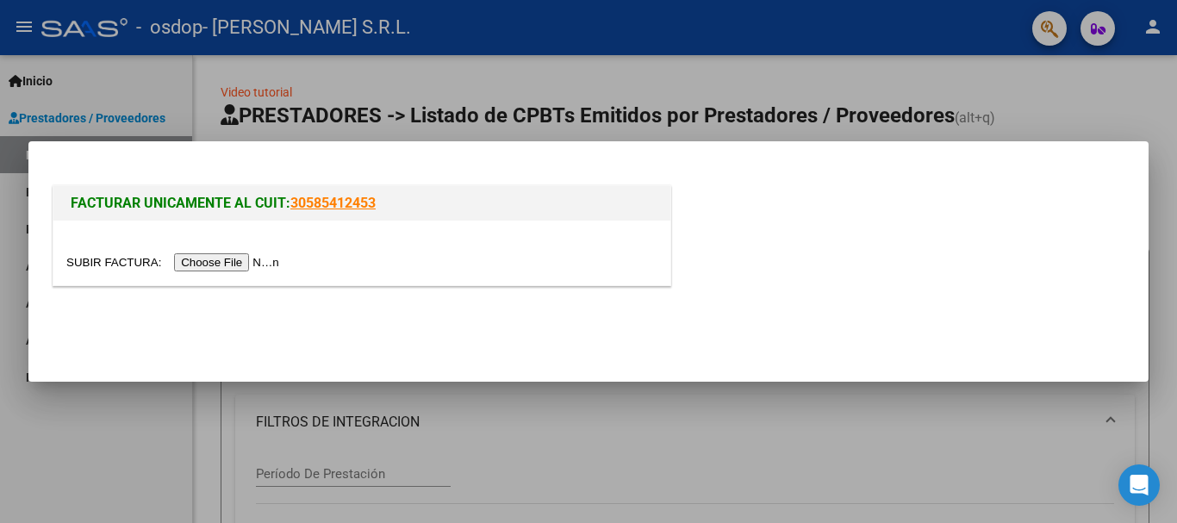
click at [250, 261] on input "file" at bounding box center [175, 262] width 218 height 18
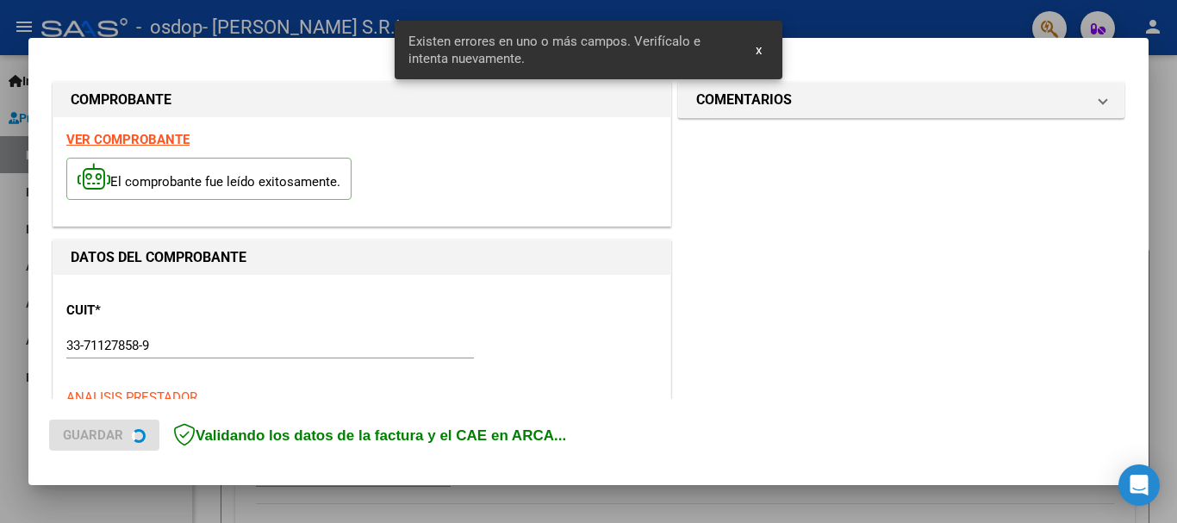
scroll to position [430, 0]
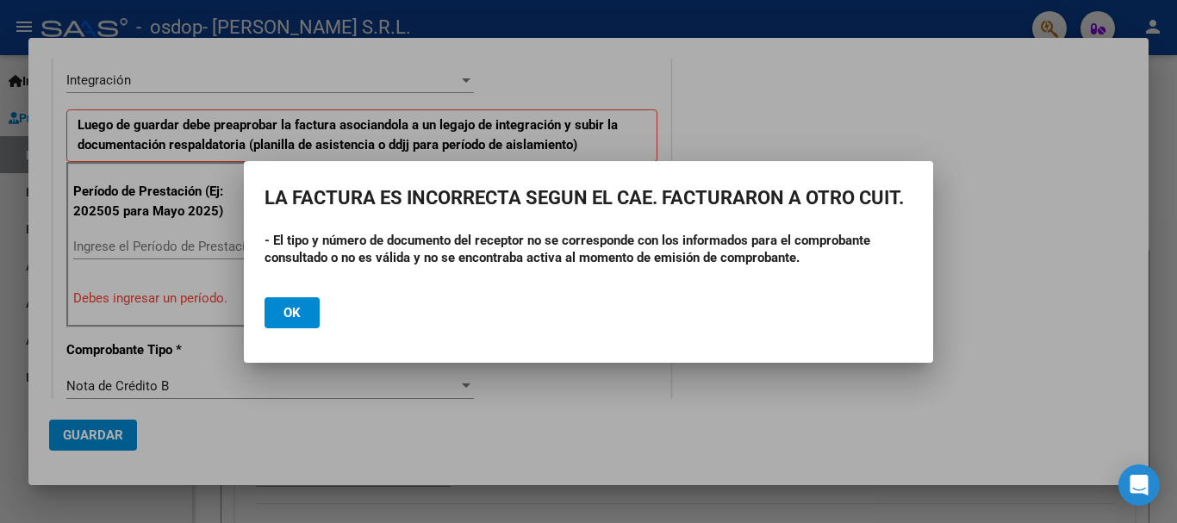
drag, startPoint x: 981, startPoint y: 7, endPoint x: 1096, endPoint y: 275, distance: 291.8
click at [1107, 285] on div at bounding box center [588, 261] width 1177 height 523
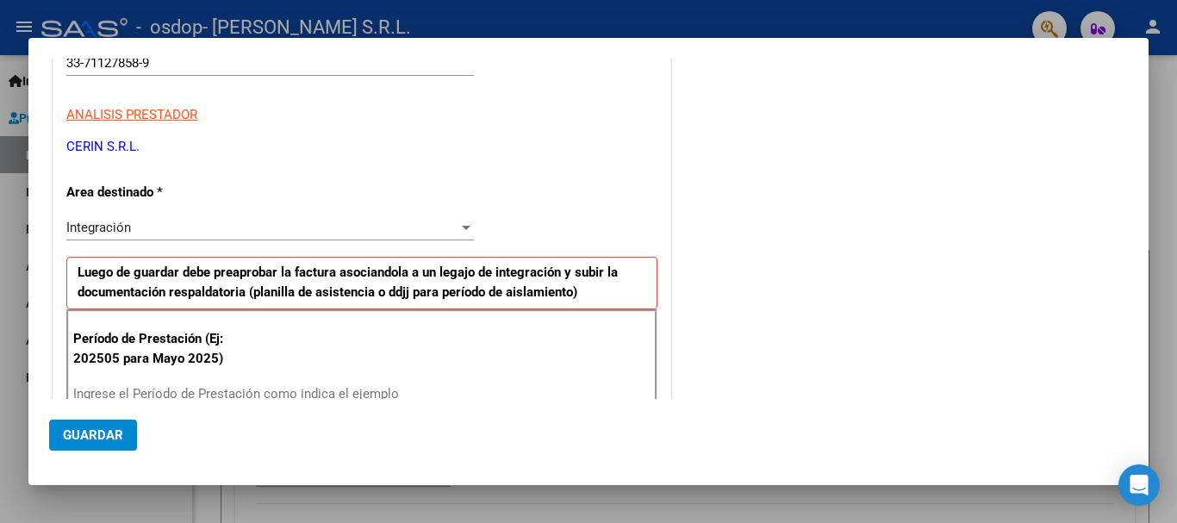
scroll to position [335, 0]
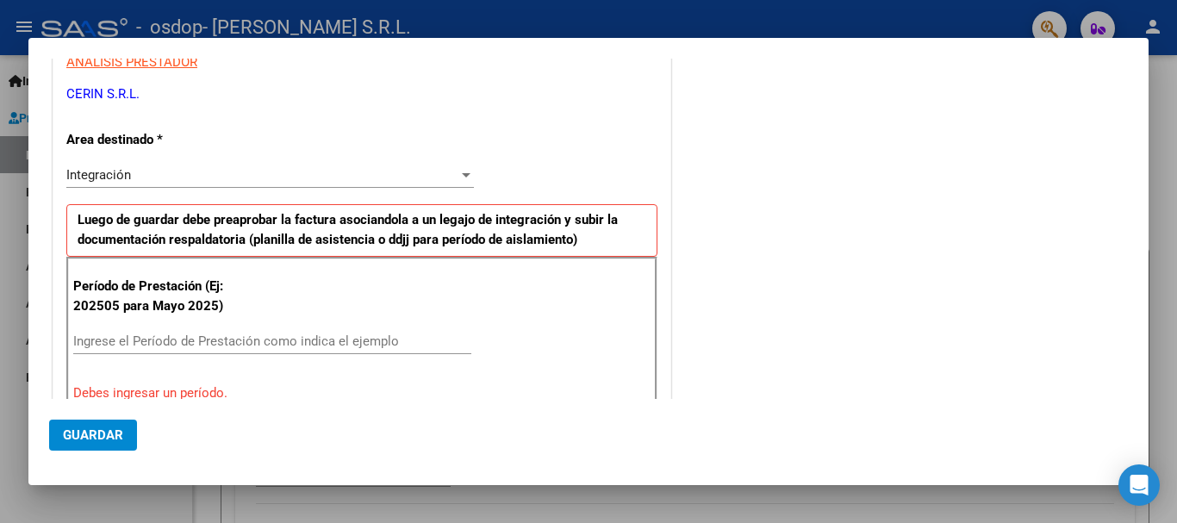
click at [159, 340] on input "Ingrese el Período de Prestación como indica el ejemplo" at bounding box center [272, 341] width 398 height 16
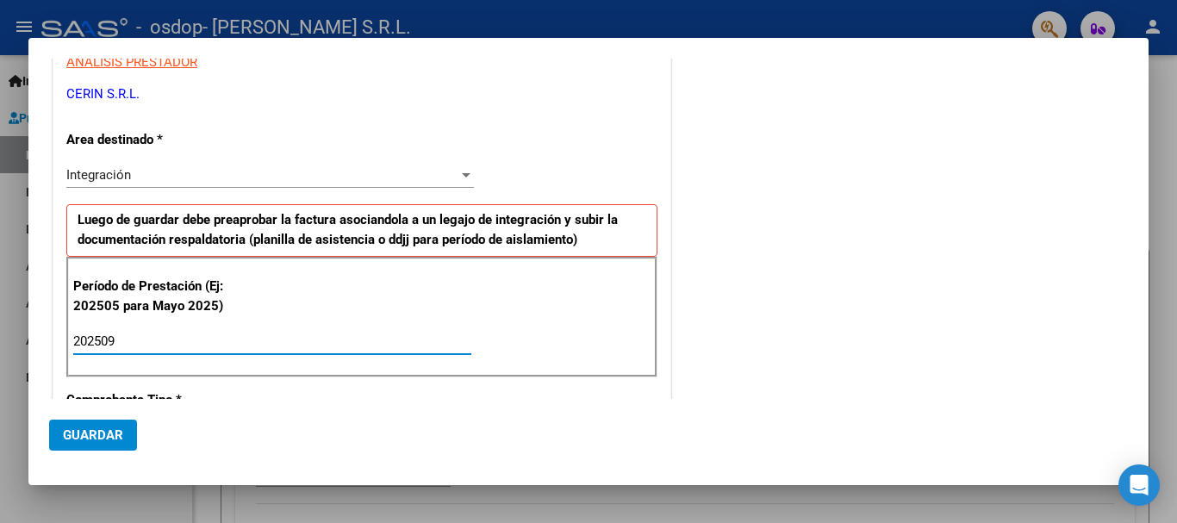
scroll to position [1176, 0]
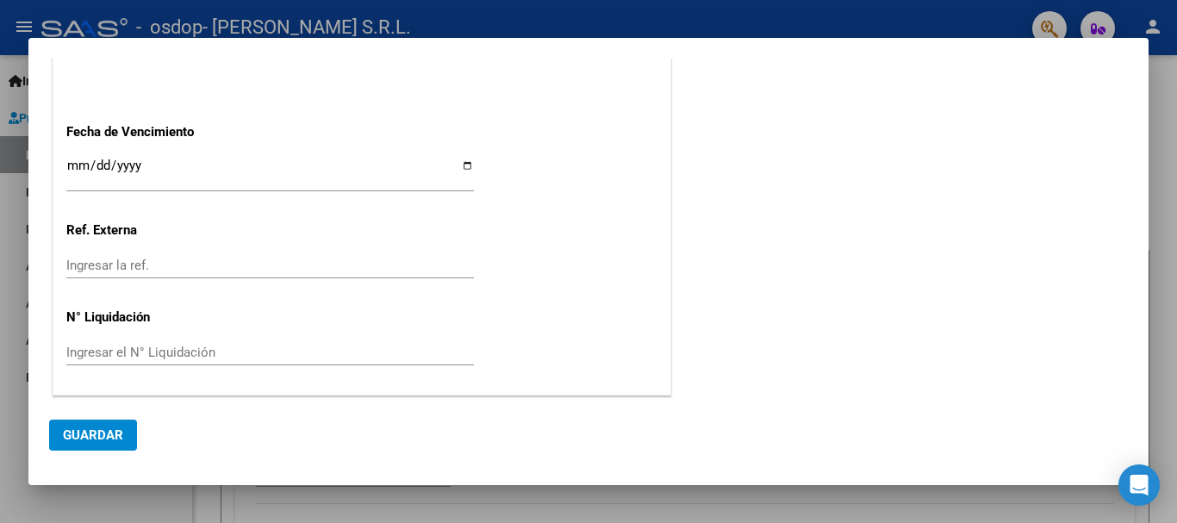
type input "202509"
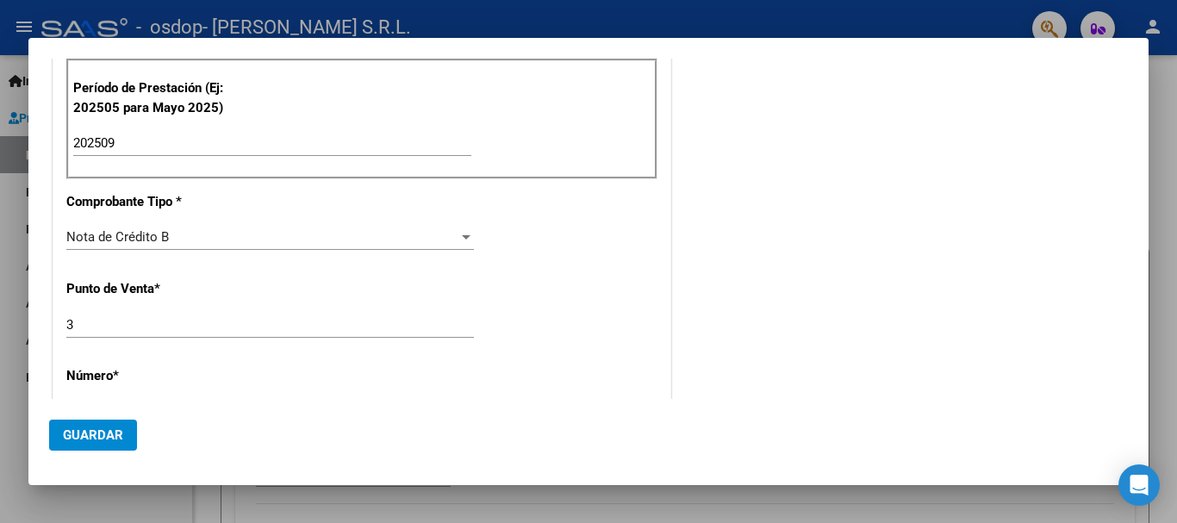
scroll to position [529, 0]
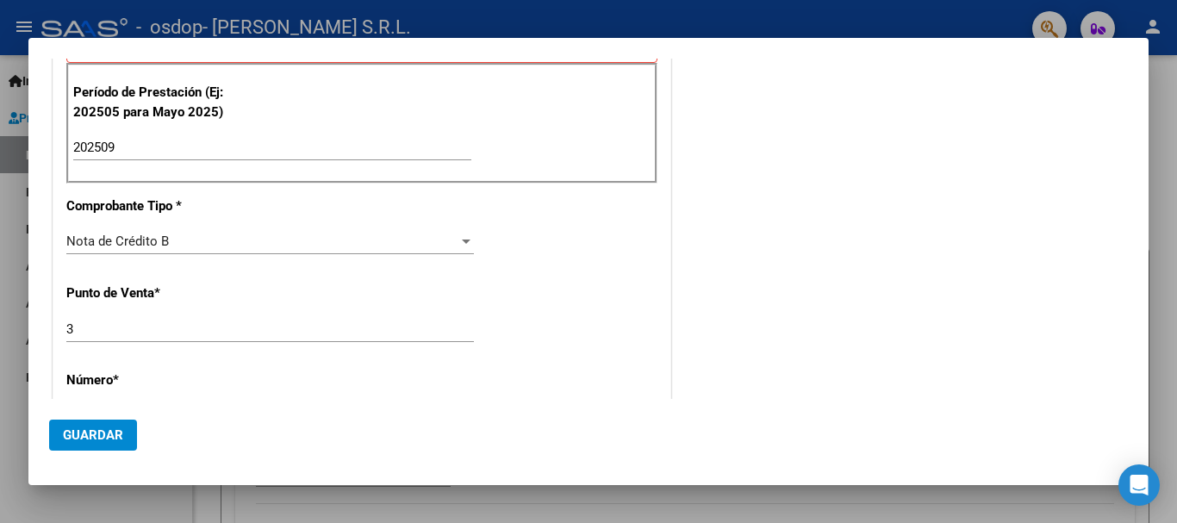
click at [465, 241] on div at bounding box center [466, 242] width 9 height 4
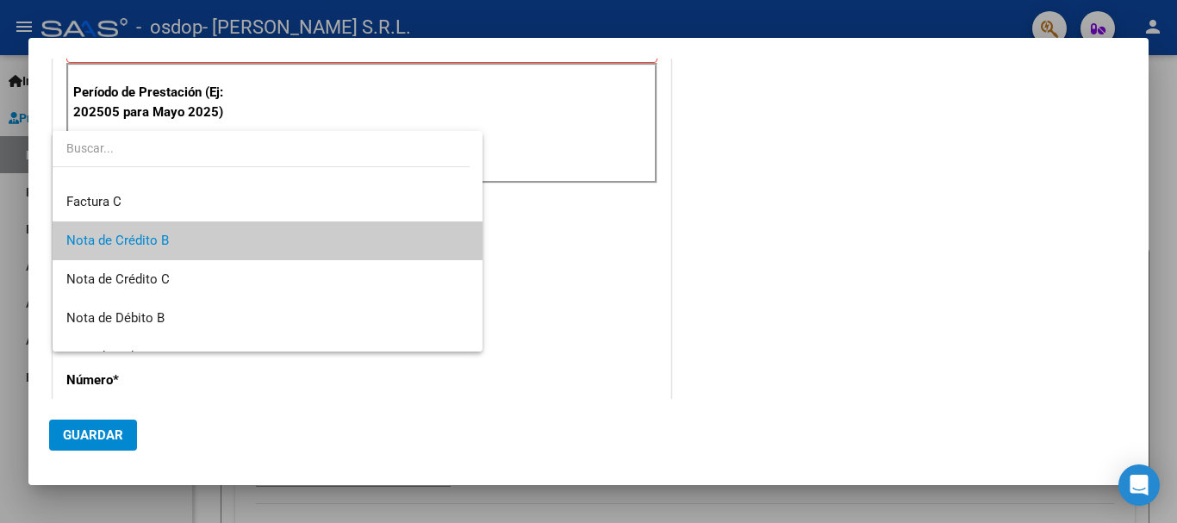
scroll to position [0, 0]
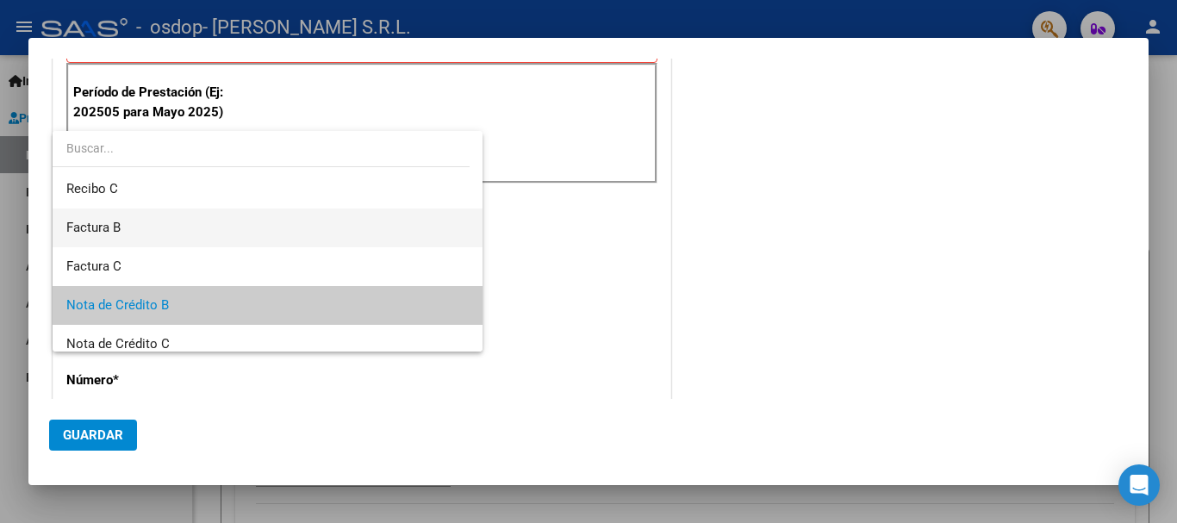
click at [128, 228] on span "Factura B" at bounding box center [267, 228] width 402 height 39
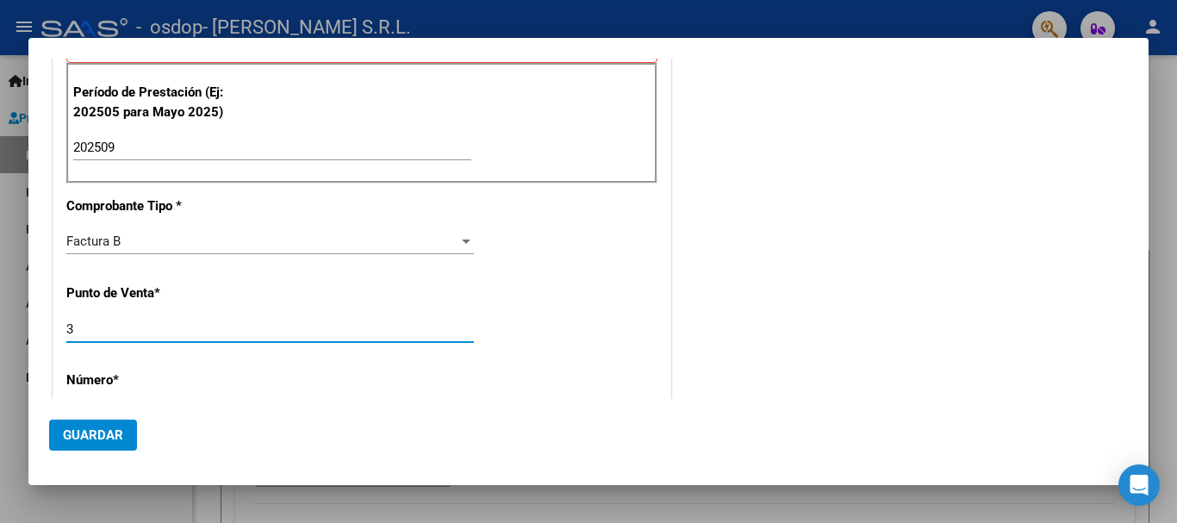
click at [178, 332] on input "3" at bounding box center [270, 329] width 408 height 16
type input "0003"
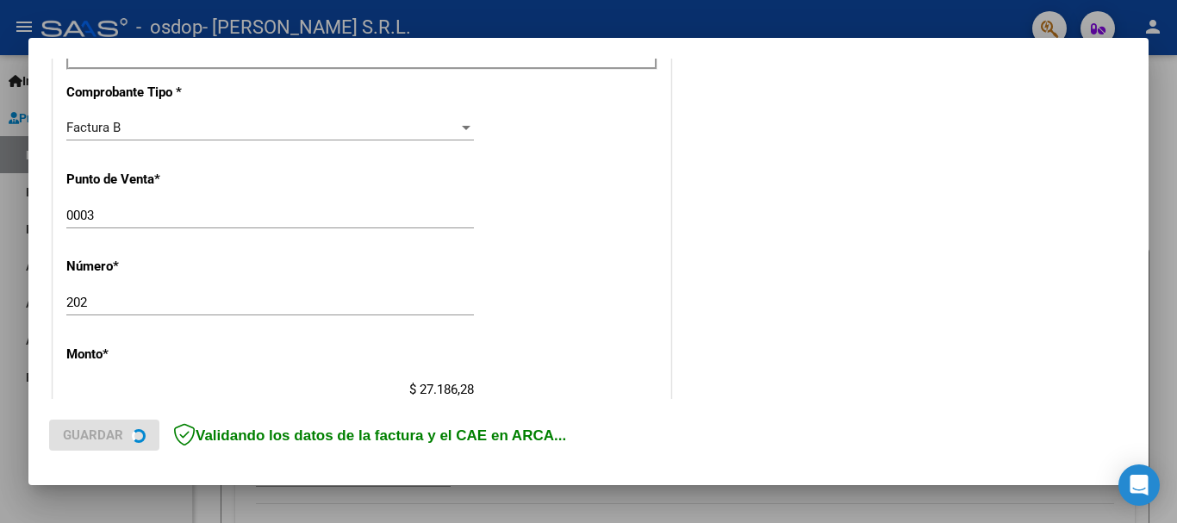
scroll to position [656, 0]
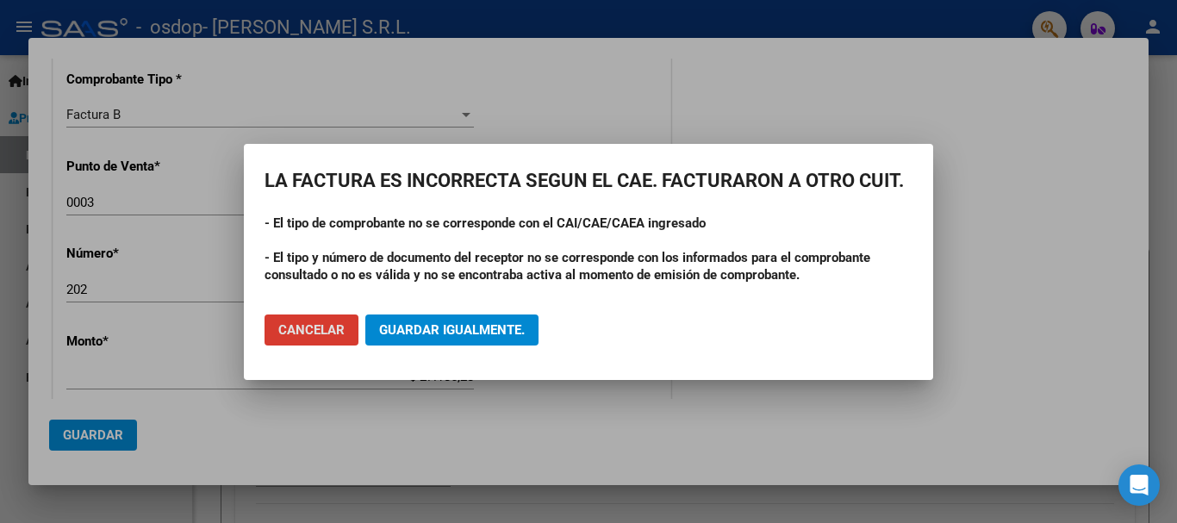
click at [265, 414] on div at bounding box center [588, 261] width 1177 height 523
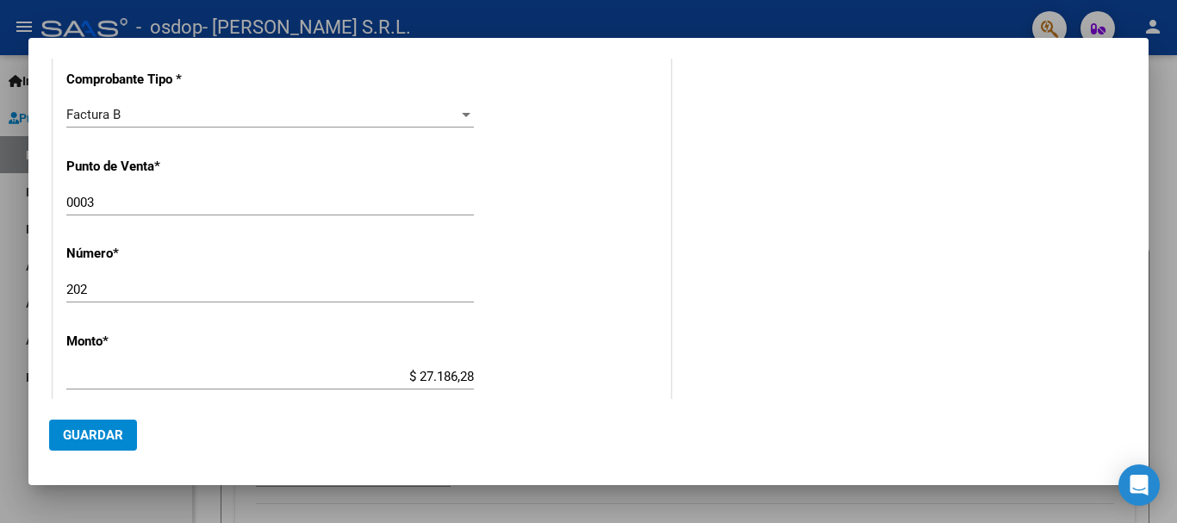
click at [117, 296] on input "202" at bounding box center [270, 290] width 408 height 16
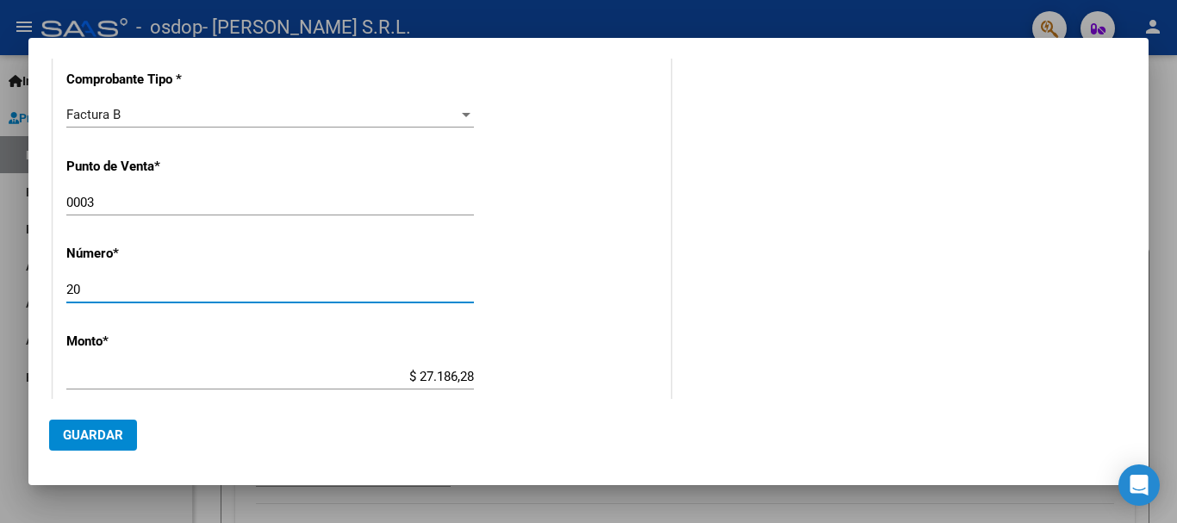
type input "2"
click at [91, 289] on input "00034296" at bounding box center [270, 290] width 408 height 16
type input "00004296"
click at [469, 374] on input "$ 27.186,28" at bounding box center [270, 377] width 408 height 16
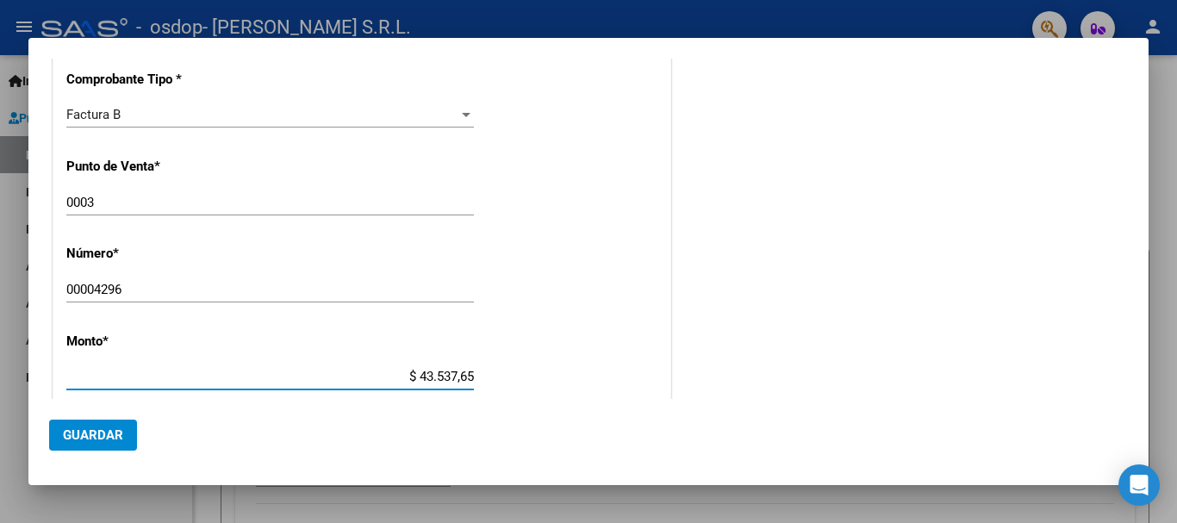
type input "$ 435.376,56"
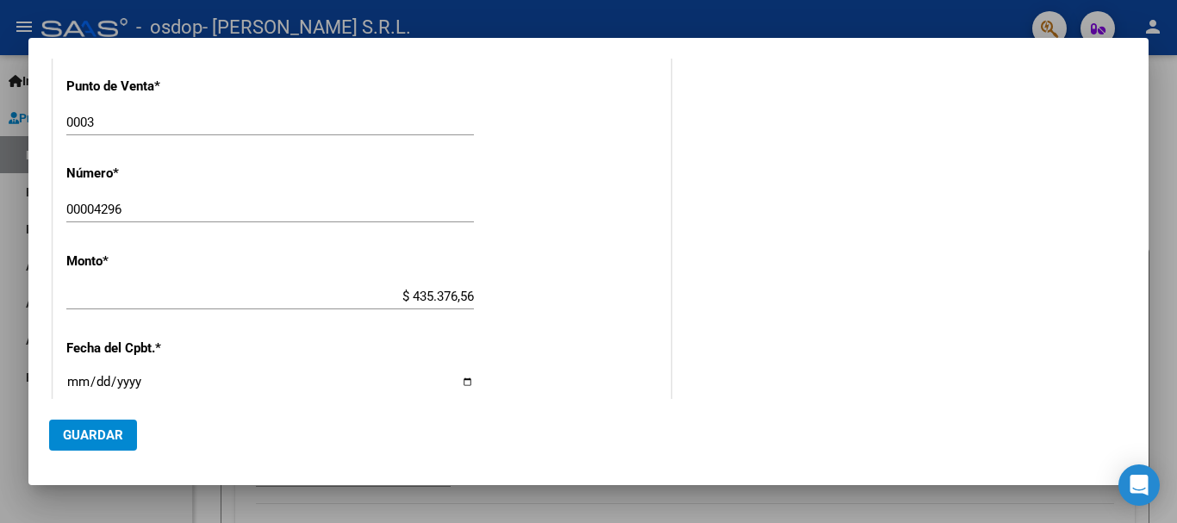
scroll to position [766, 0]
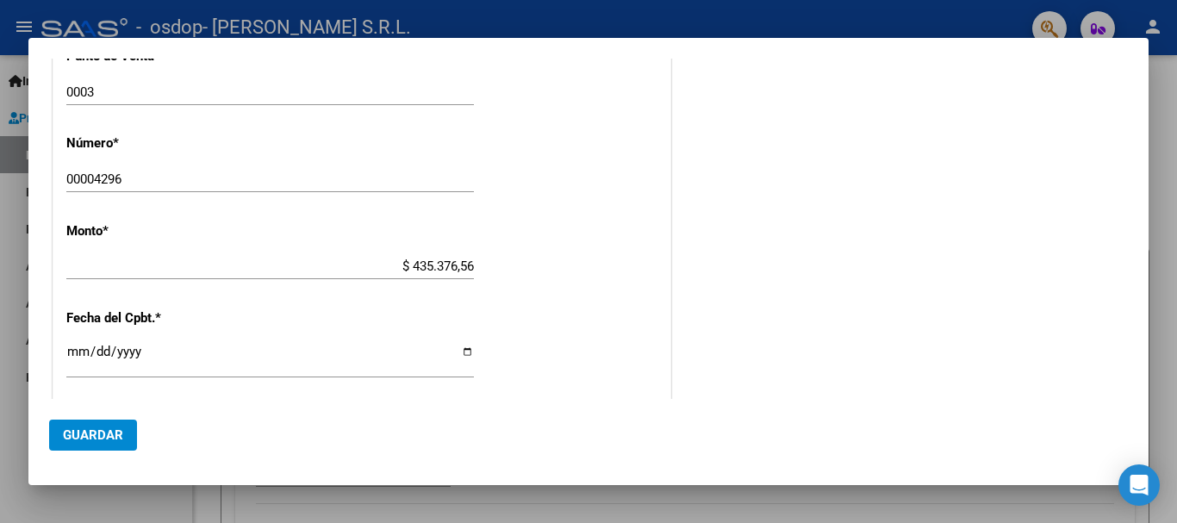
click at [78, 353] on input "[DATE]" at bounding box center [270, 359] width 408 height 28
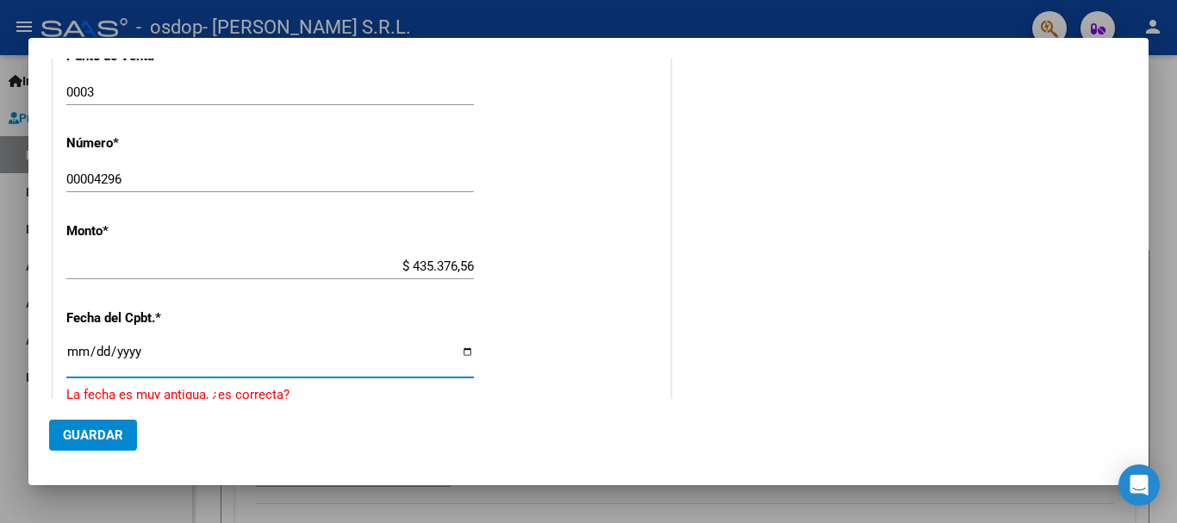
type input "[DATE]"
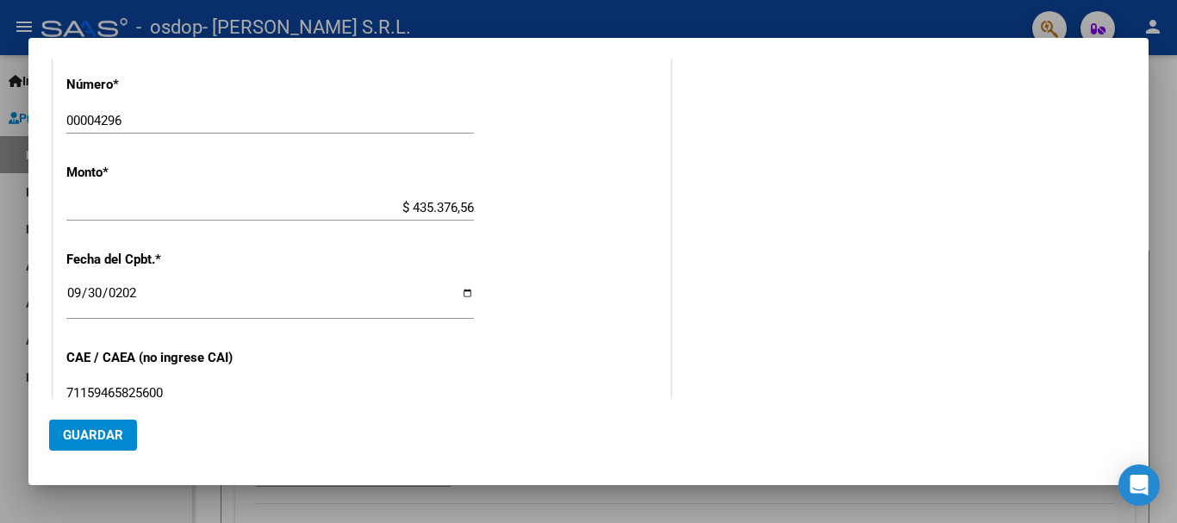
scroll to position [850, 0]
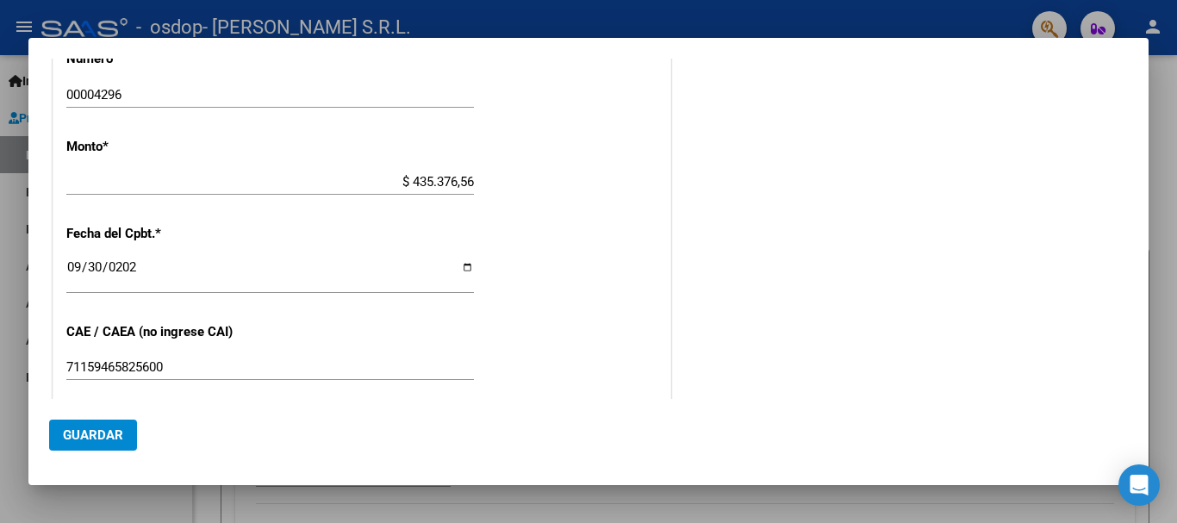
click at [182, 362] on input "71159465825600" at bounding box center [270, 367] width 408 height 16
type input "75409964371595"
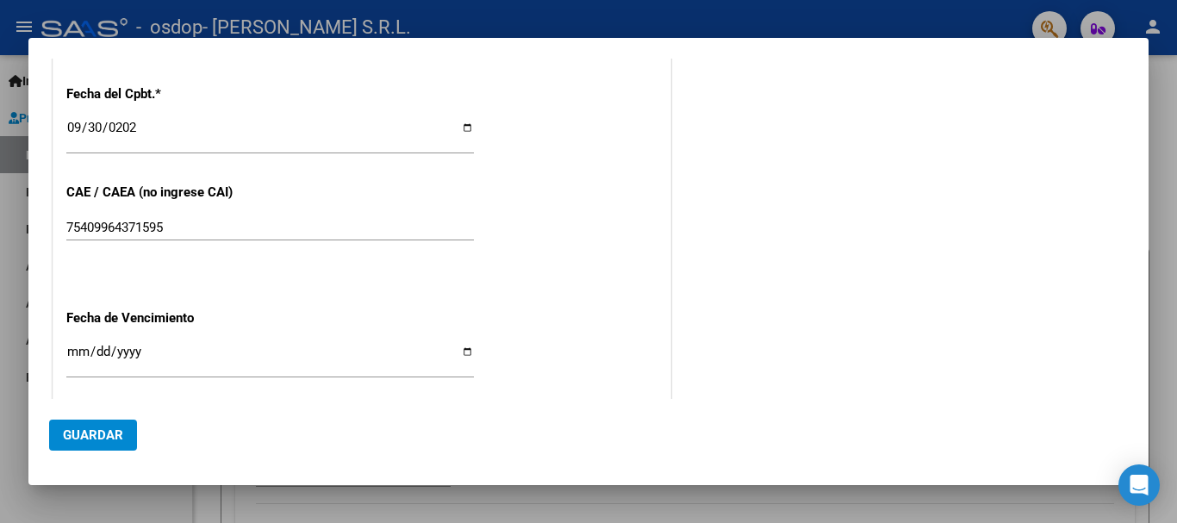
scroll to position [1007, 0]
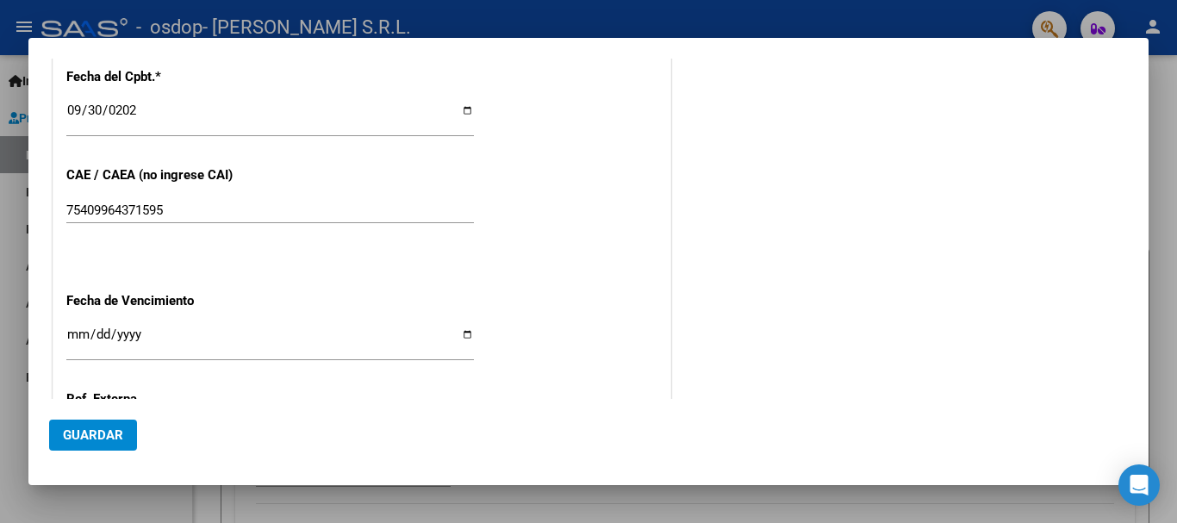
click at [458, 333] on input "Ingresar la fecha" at bounding box center [270, 341] width 408 height 28
type input "[DATE]"
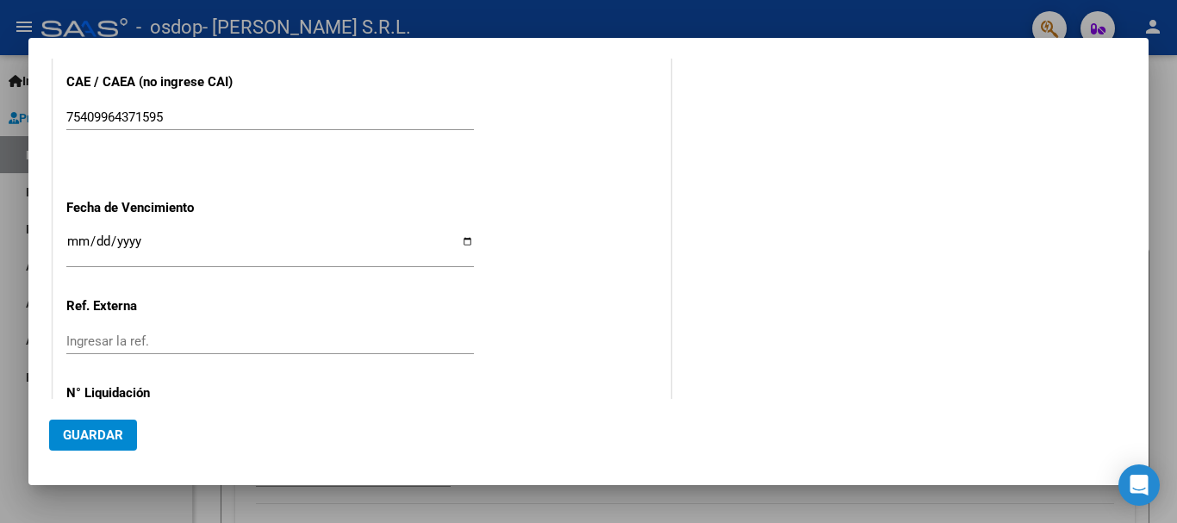
scroll to position [1176, 0]
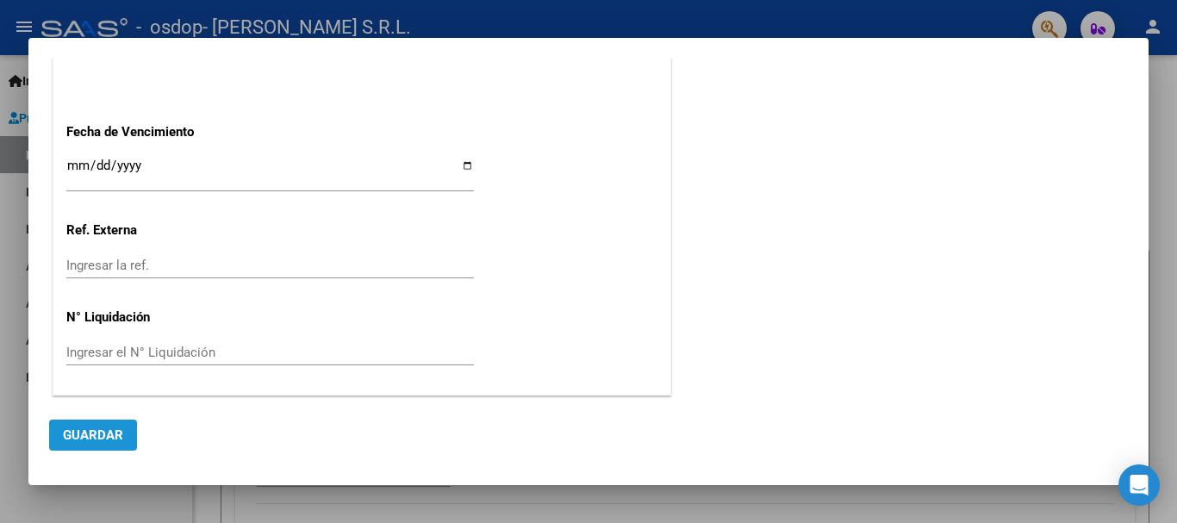
click at [119, 438] on span "Guardar" at bounding box center [93, 435] width 60 height 16
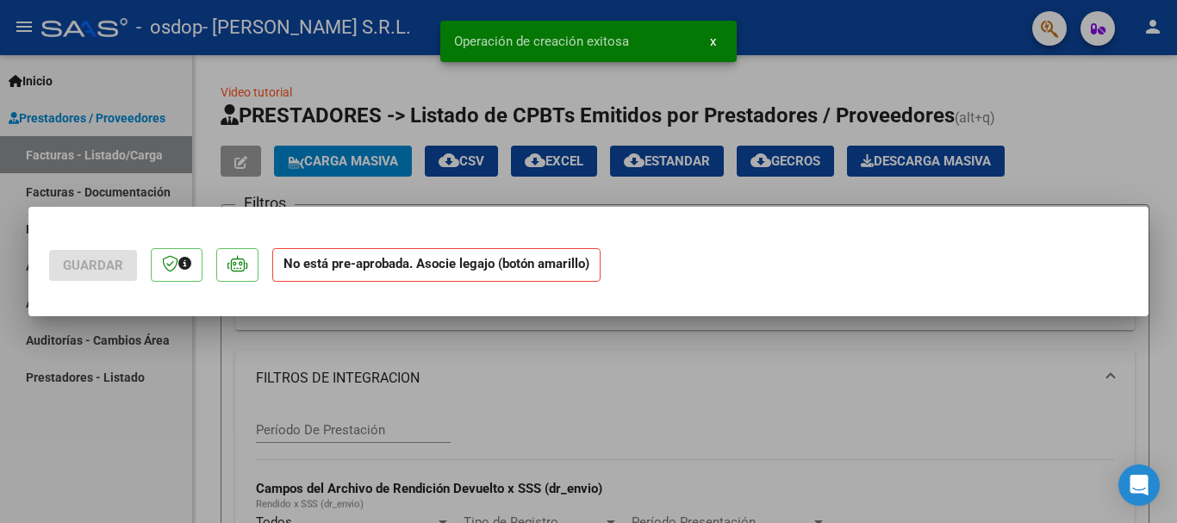
scroll to position [0, 0]
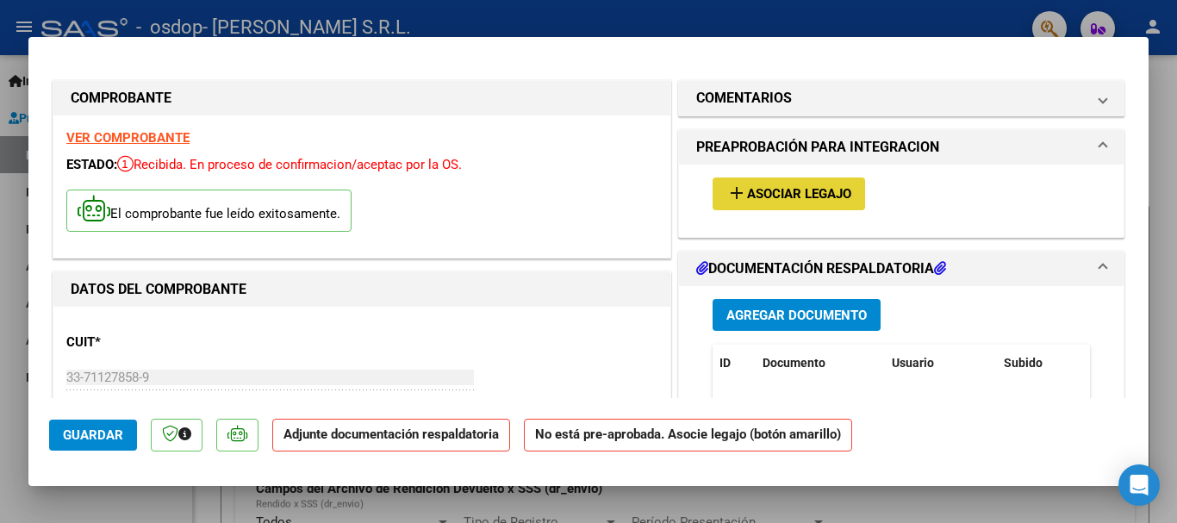
click at [781, 191] on span "Asociar Legajo" at bounding box center [799, 195] width 104 height 16
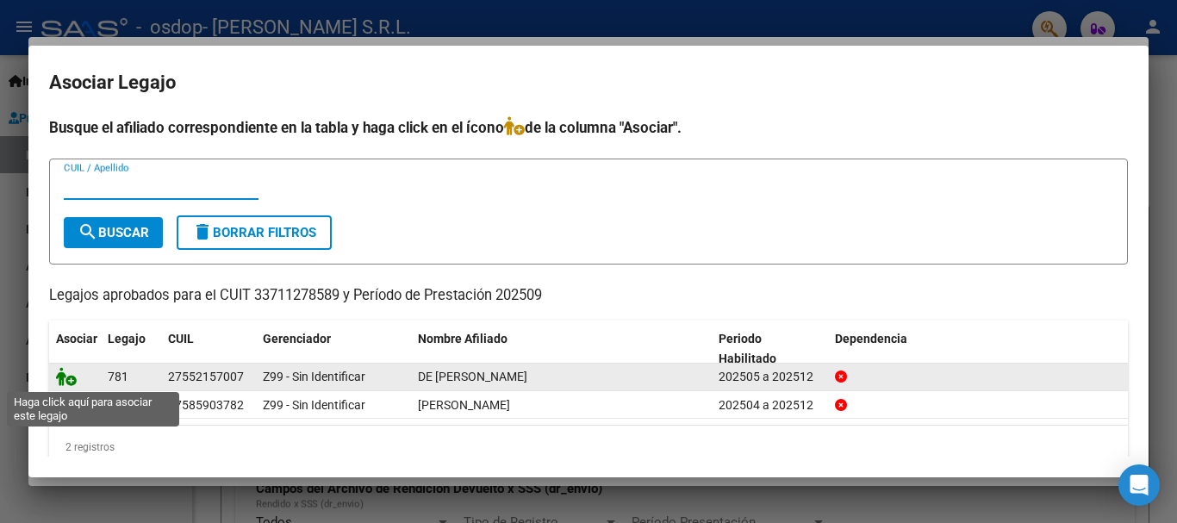
click at [65, 380] on icon at bounding box center [66, 376] width 21 height 19
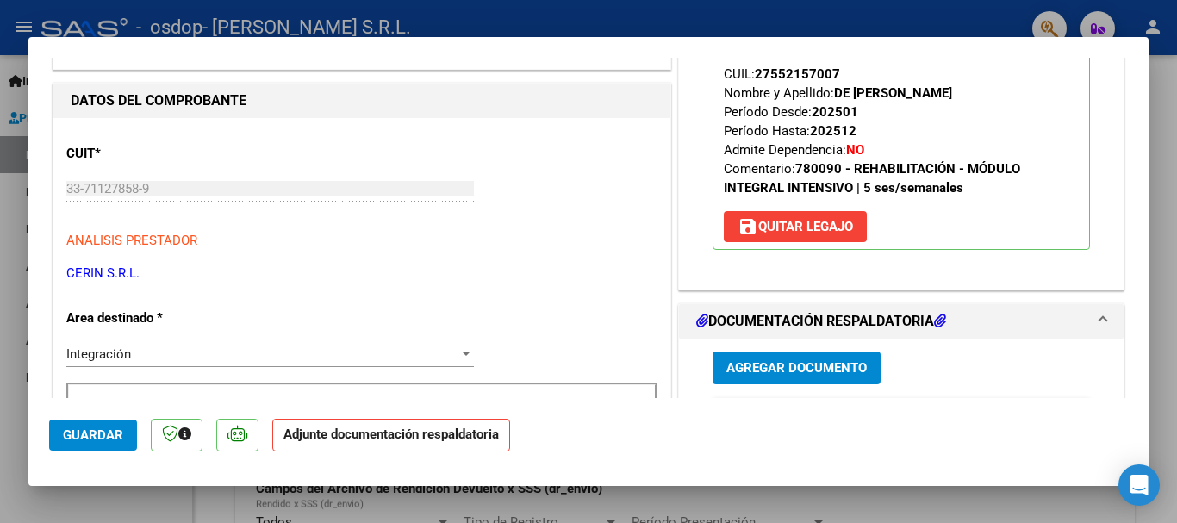
scroll to position [219, 0]
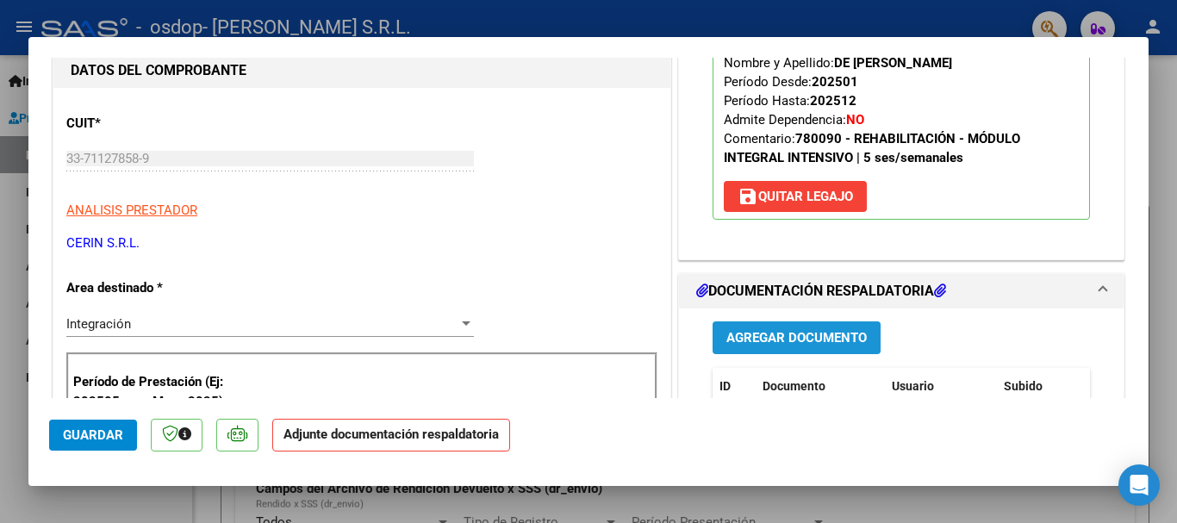
click at [798, 340] on span "Agregar Documento" at bounding box center [796, 339] width 140 height 16
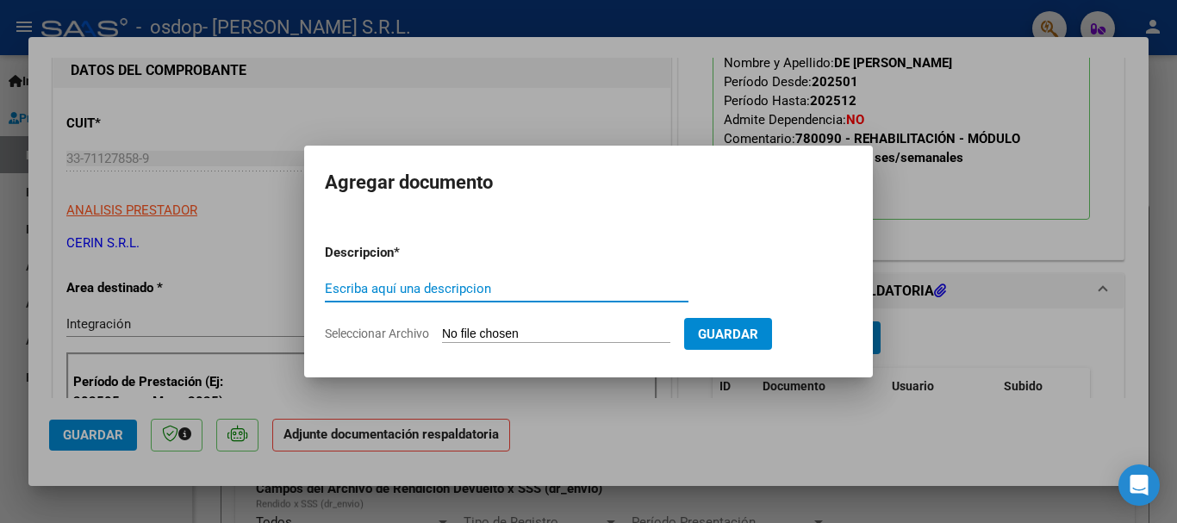
click at [379, 290] on input "Escriba aquí una descripcion" at bounding box center [507, 289] width 364 height 16
type input "PLANILLA ASISTENCIA SEPTIEMBRE 2025"
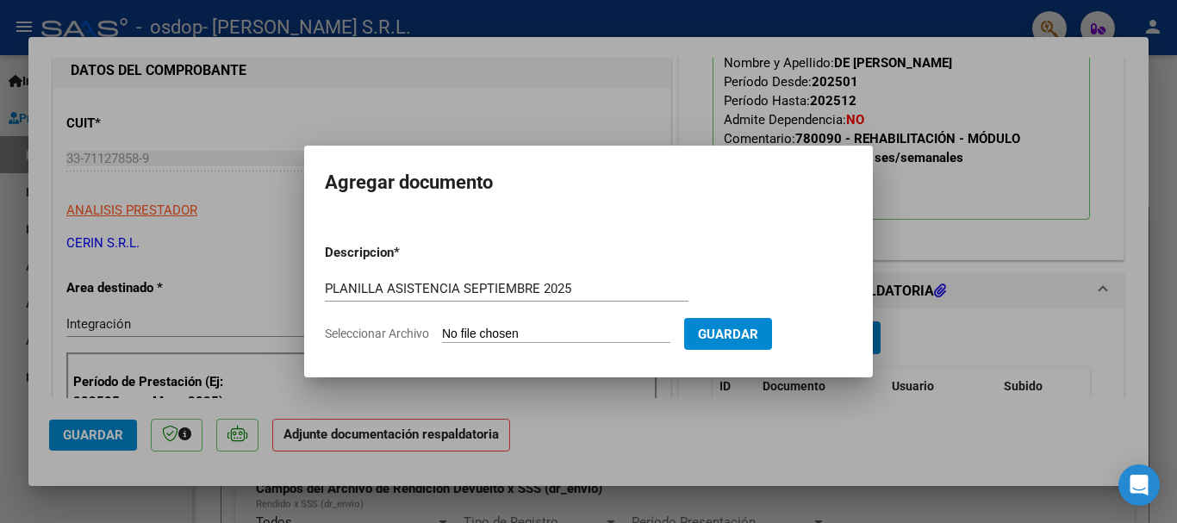
click at [499, 332] on input "Seleccionar Archivo" at bounding box center [556, 335] width 228 height 16
type input "C:\fakepath\osdop de [PERSON_NAME] asistencia [DATE] [PERSON_NAME].pdf"
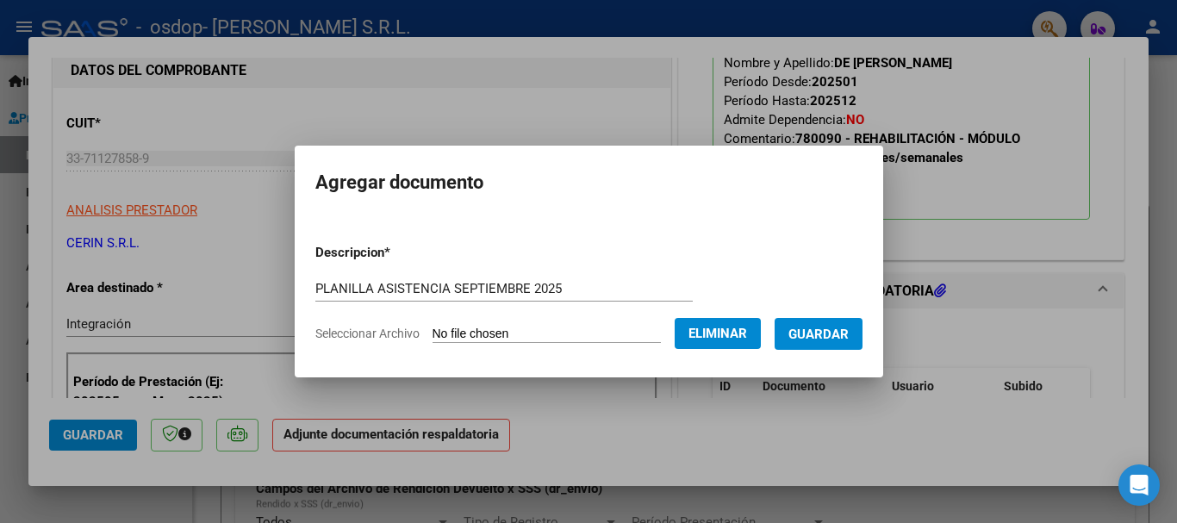
click at [841, 333] on span "Guardar" at bounding box center [818, 335] width 60 height 16
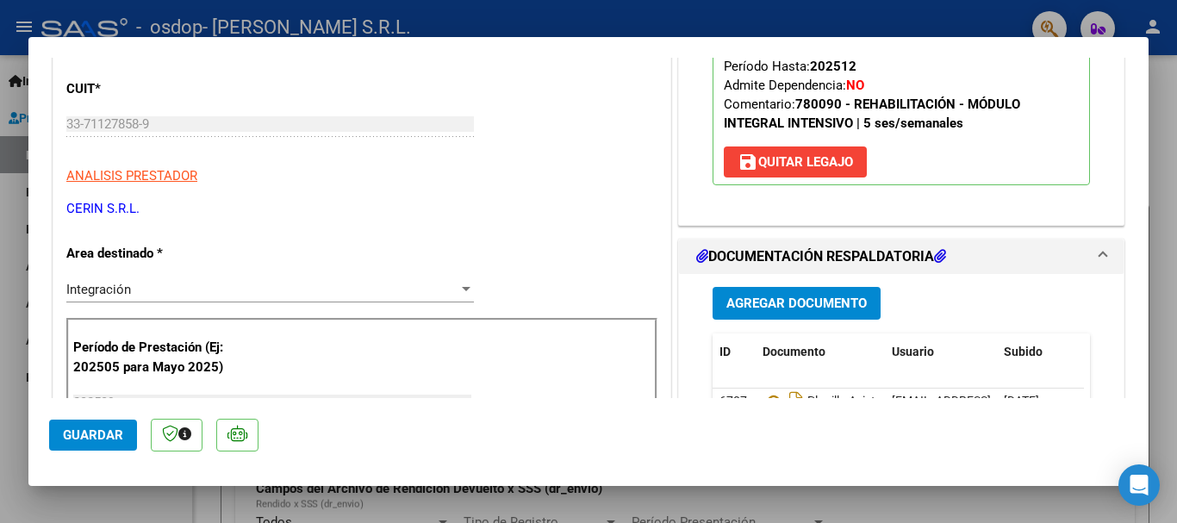
scroll to position [288, 0]
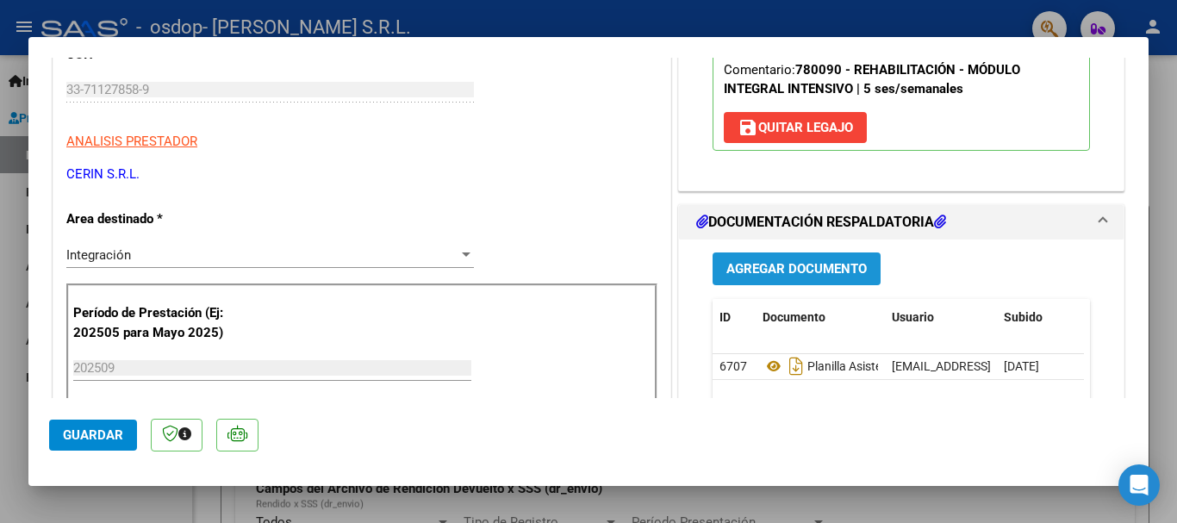
click at [803, 276] on span "Agregar Documento" at bounding box center [796, 270] width 140 height 16
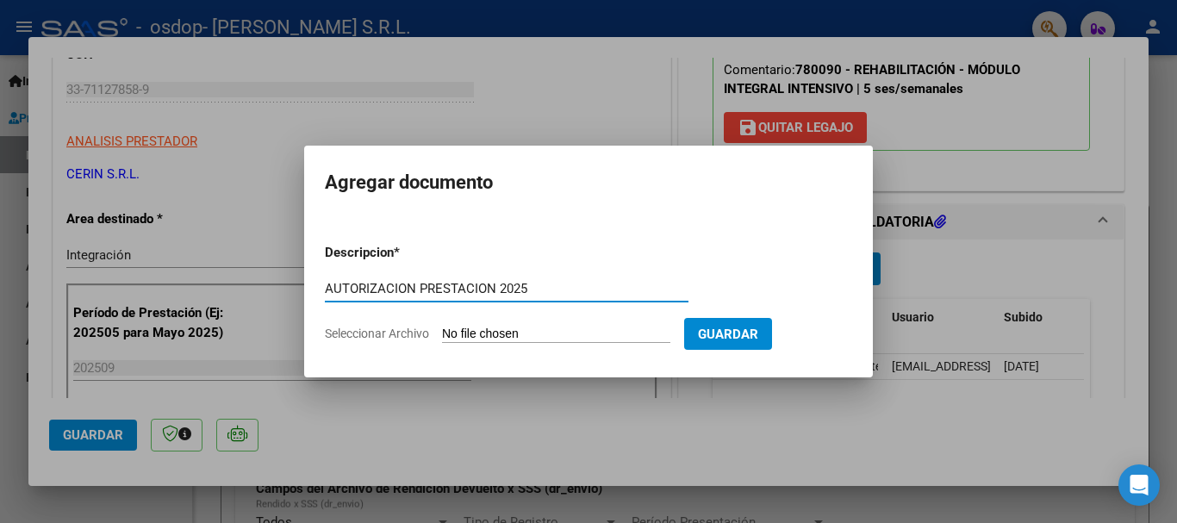
type input "AUTORIZACION PRESTACION 2025"
click at [574, 334] on input "Seleccionar Archivo" at bounding box center [556, 335] width 228 height 16
type input "C:\fakepath\AUTORIZACION [PERSON_NAME].pdf"
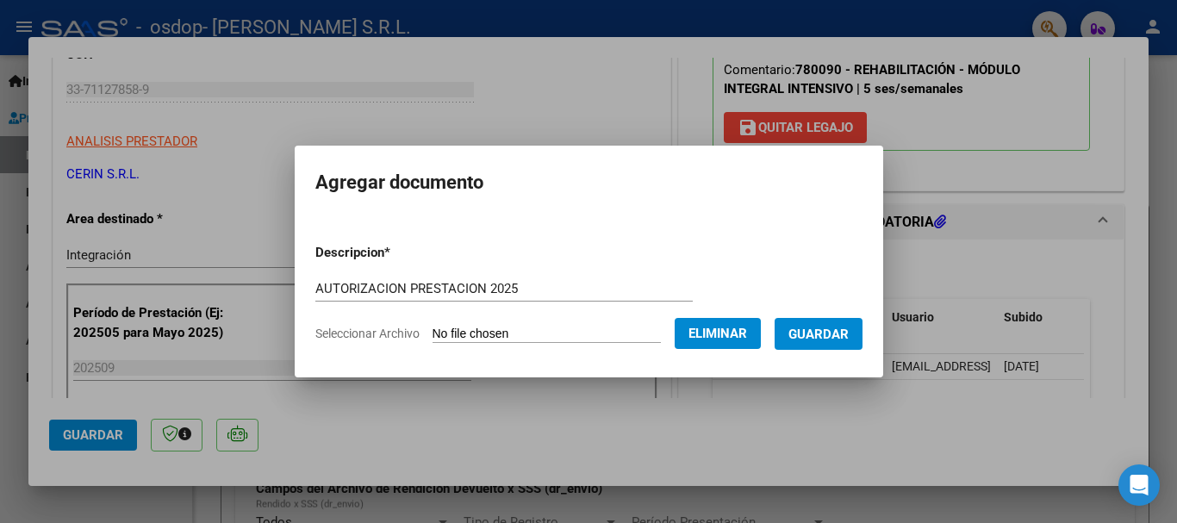
click at [849, 329] on span "Guardar" at bounding box center [818, 335] width 60 height 16
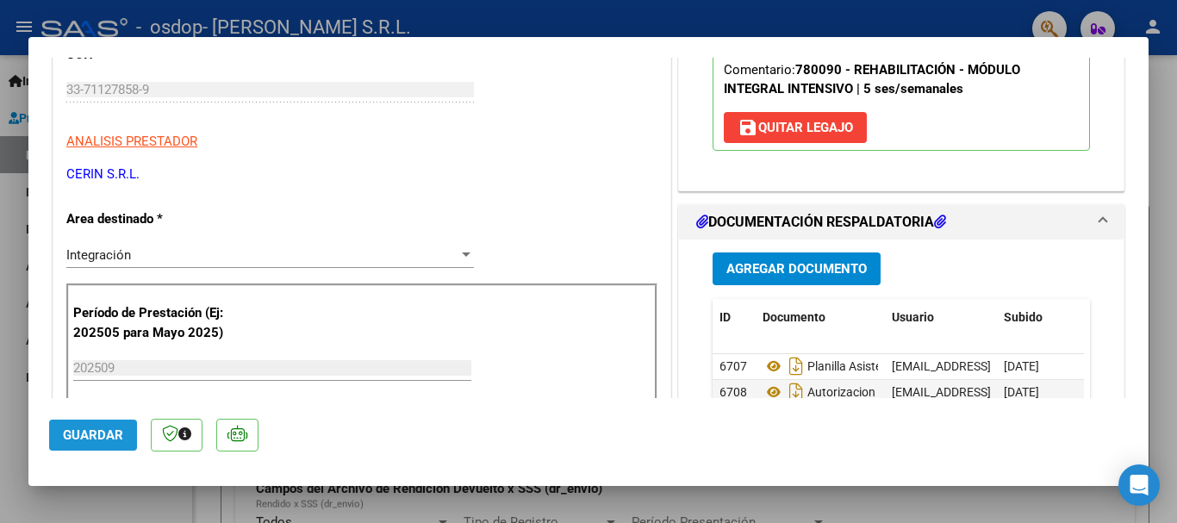
click at [103, 439] on span "Guardar" at bounding box center [93, 435] width 60 height 16
click at [9, 330] on div at bounding box center [588, 261] width 1177 height 523
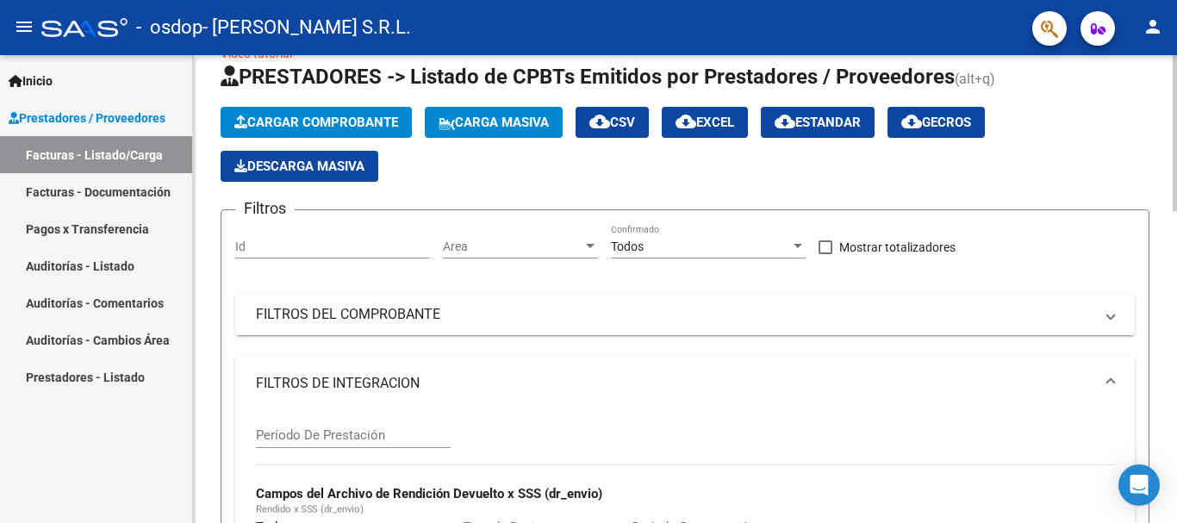
scroll to position [57, 0]
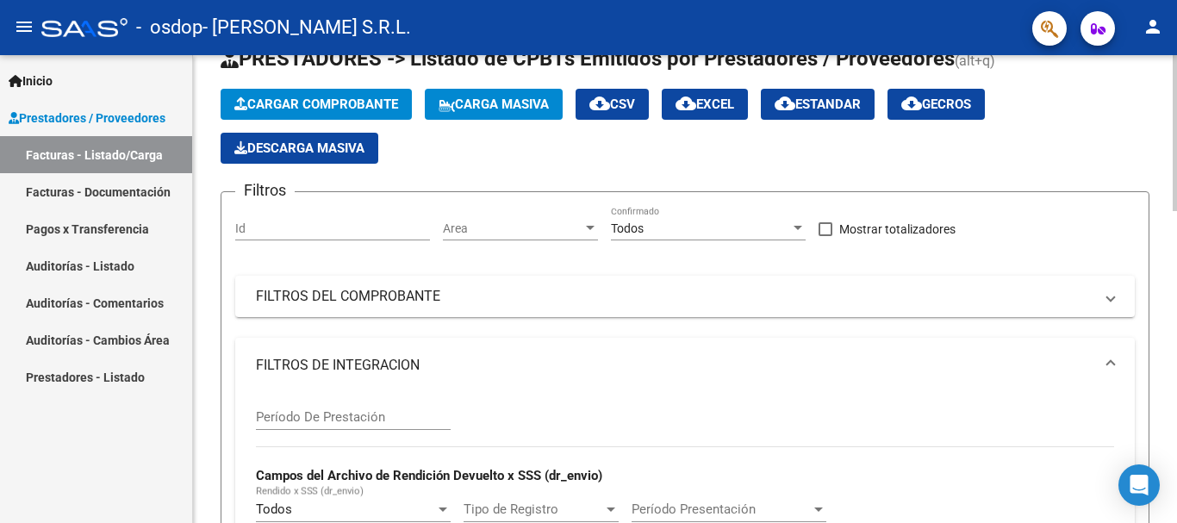
click at [1176, 225] on div at bounding box center [1175, 152] width 4 height 156
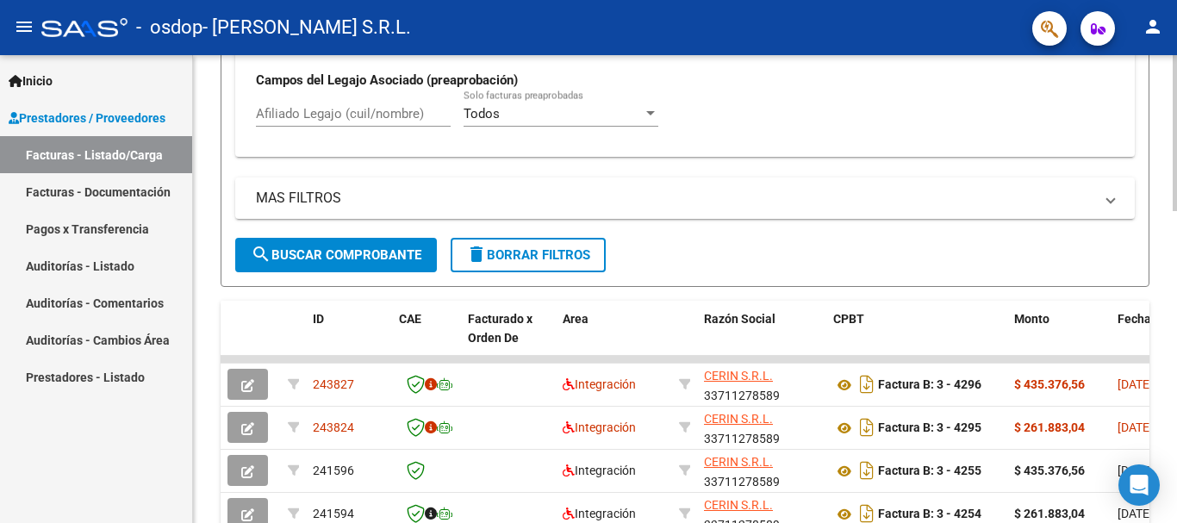
scroll to position [550, 0]
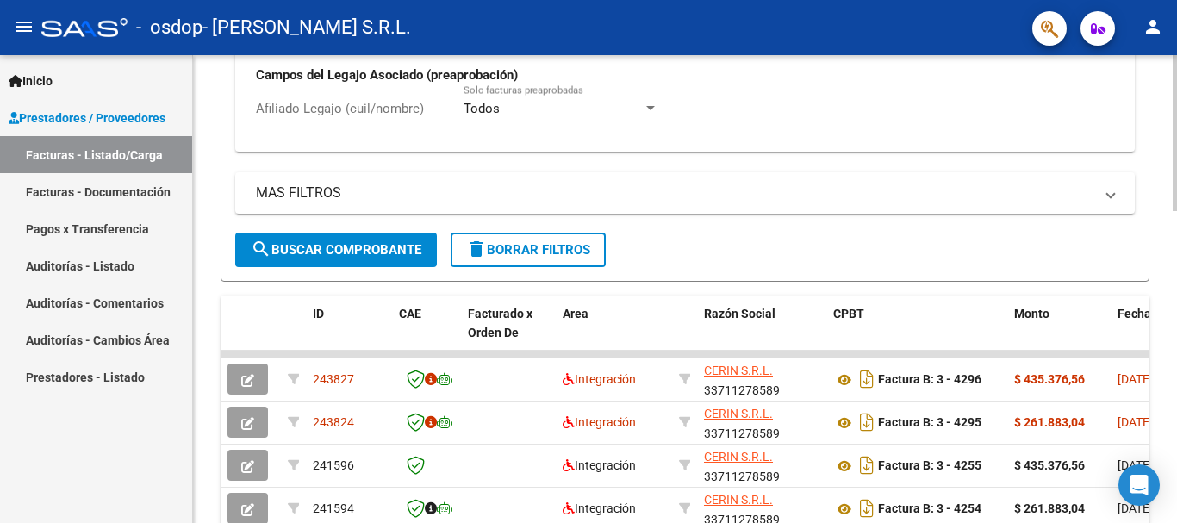
click at [1174, 394] on div at bounding box center [1175, 319] width 4 height 156
